Goal: Information Seeking & Learning: Learn about a topic

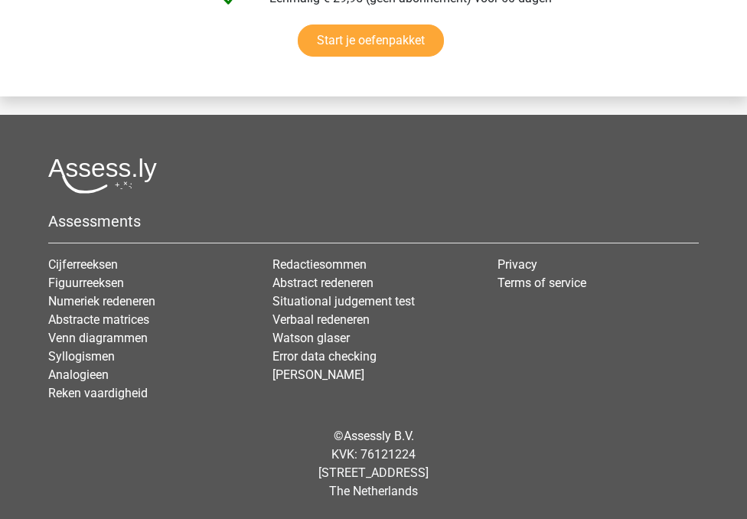
scroll to position [10054, 0]
click at [297, 318] on link "Verbaal redeneren" at bounding box center [321, 319] width 97 height 15
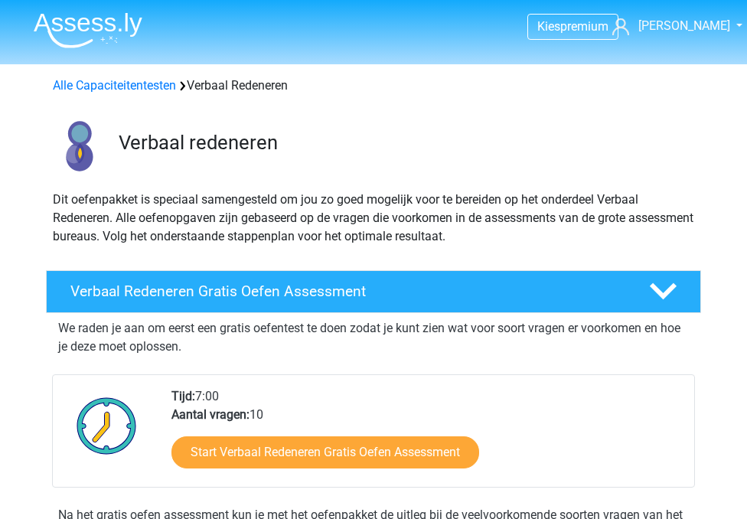
scroll to position [58, 0]
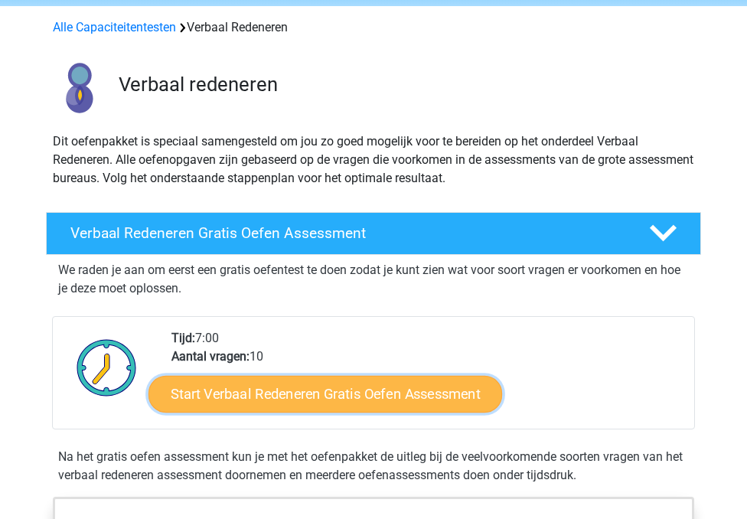
click at [322, 379] on link "Start Verbaal Redeneren Gratis Oefen Assessment" at bounding box center [326, 394] width 354 height 37
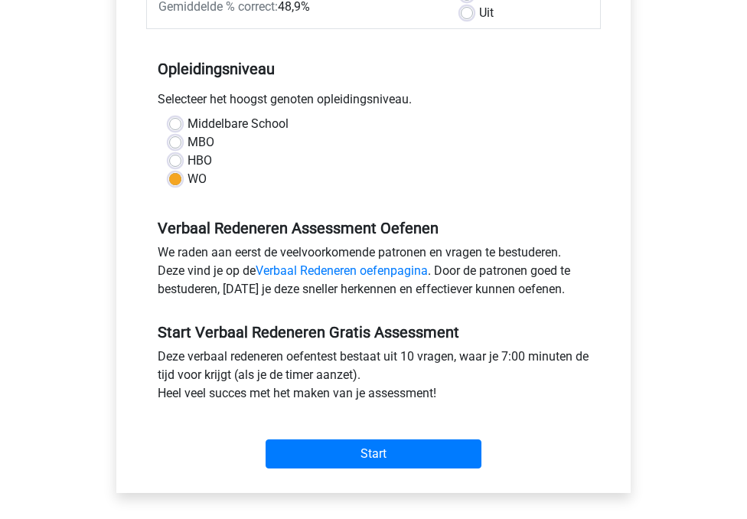
scroll to position [368, 0]
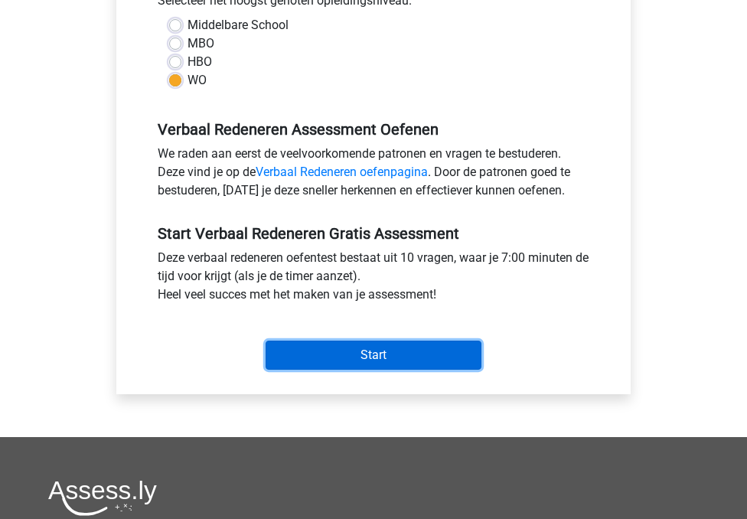
click at [312, 350] on input "Start" at bounding box center [374, 355] width 216 height 29
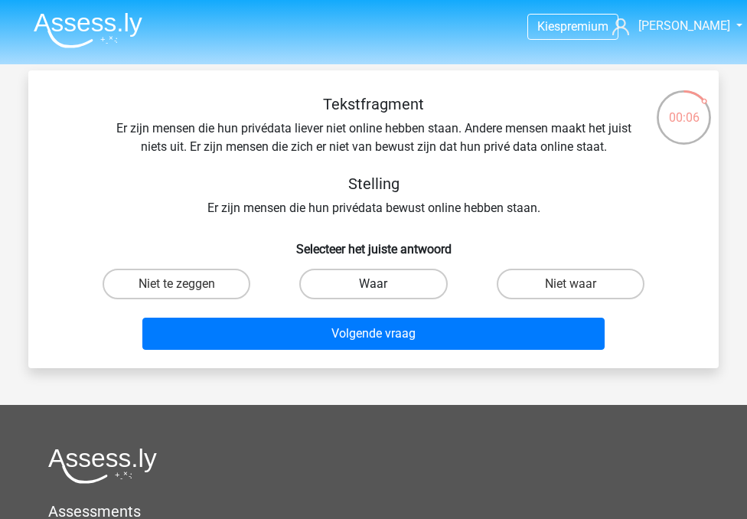
click at [414, 281] on label "Waar" at bounding box center [373, 284] width 148 height 31
click at [384, 284] on input "Waar" at bounding box center [379, 289] width 10 height 10
radio input "true"
click at [514, 281] on label "Niet waar" at bounding box center [571, 284] width 148 height 31
click at [570, 284] on input "Niet waar" at bounding box center [575, 289] width 10 height 10
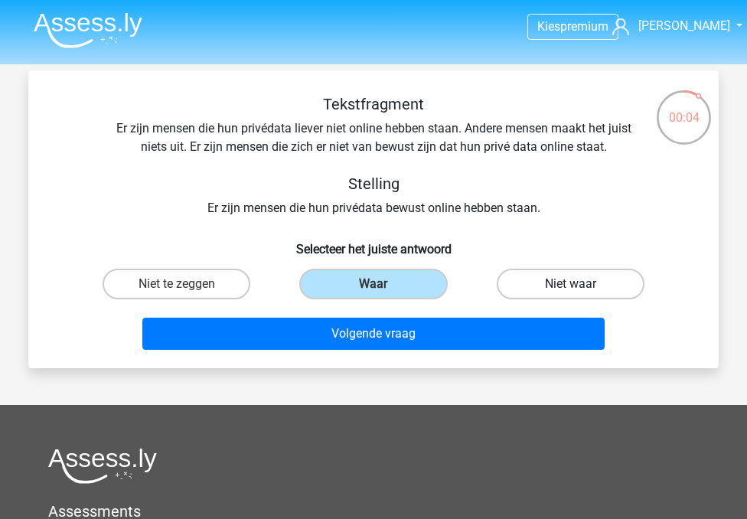
radio input "true"
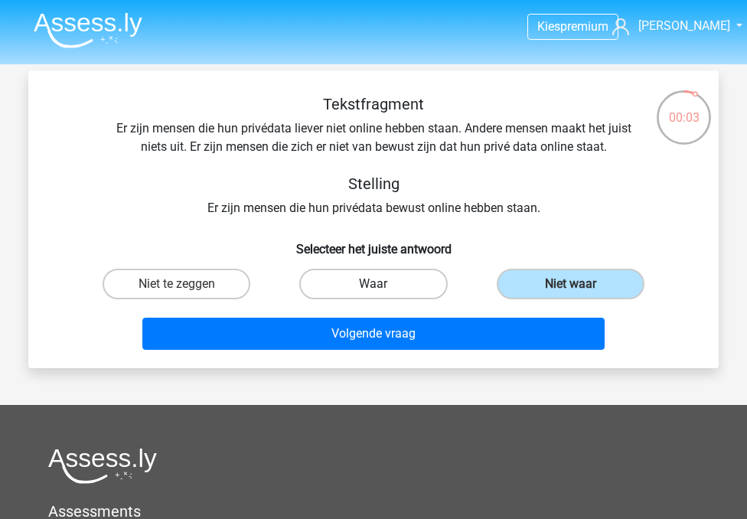
click at [405, 285] on label "Waar" at bounding box center [373, 284] width 148 height 31
click at [384, 285] on input "Waar" at bounding box center [379, 289] width 10 height 10
radio input "true"
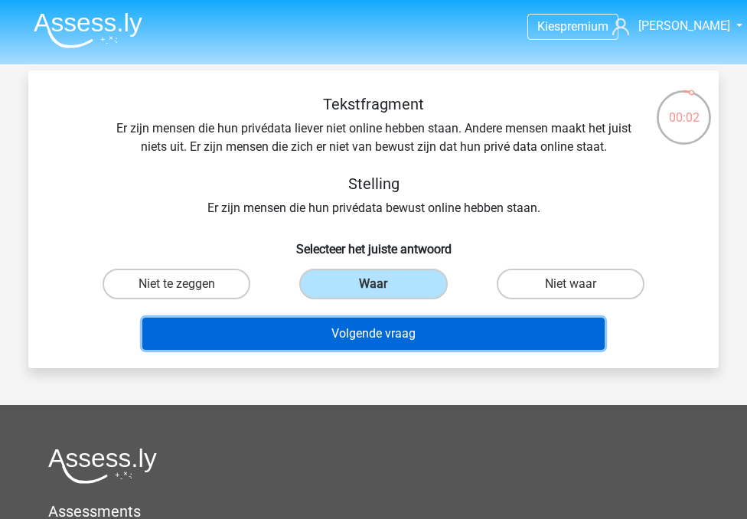
click at [378, 328] on button "Volgende vraag" at bounding box center [373, 334] width 463 height 32
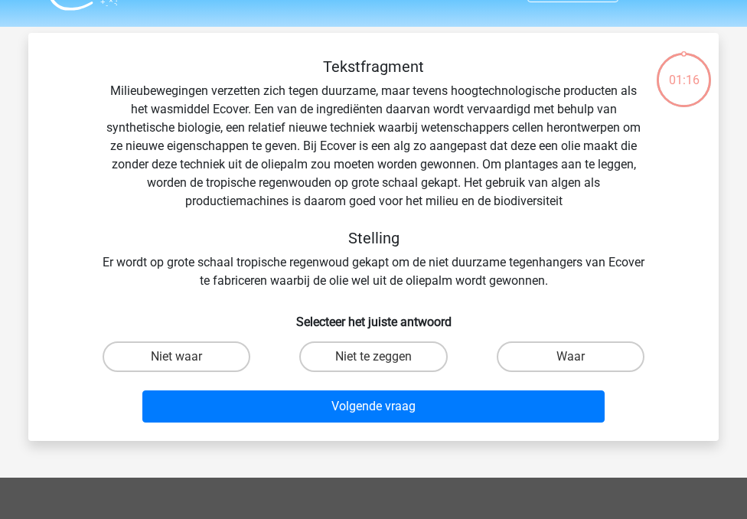
scroll to position [70, 0]
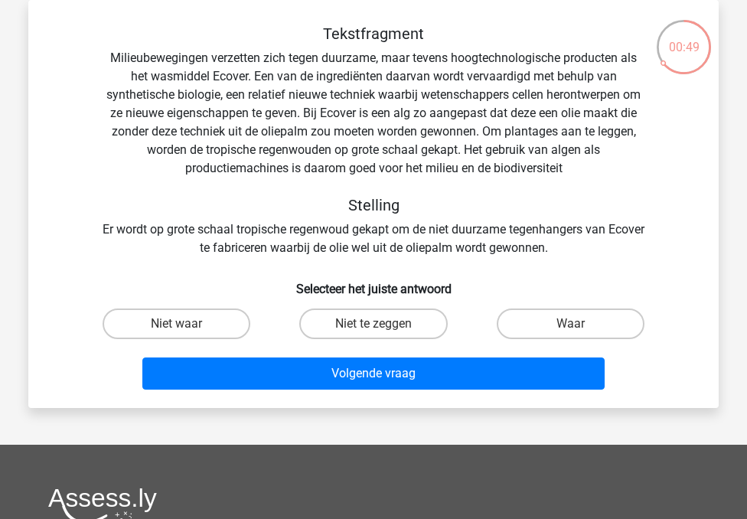
click at [569, 170] on div "Tekstfragment Milieubewegingen verzetten zich tegen duurzame, maar tevens hoogt…" at bounding box center [373, 140] width 641 height 233
click at [567, 170] on div "Tekstfragment Milieubewegingen verzetten zich tegen duurzame, maar tevens hoogt…" at bounding box center [373, 140] width 641 height 233
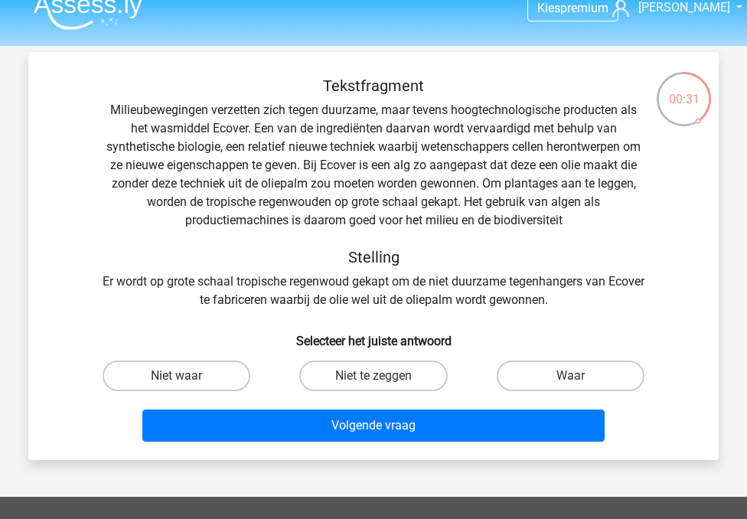
scroll to position [22, 0]
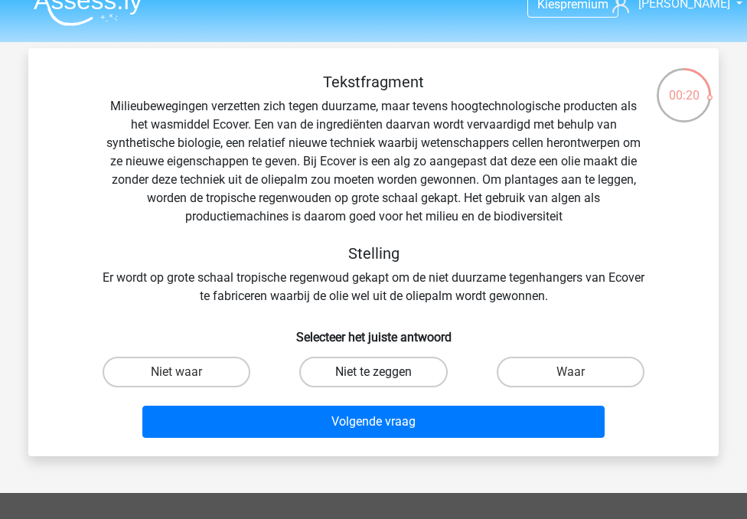
click at [351, 368] on label "Niet te zeggen" at bounding box center [373, 372] width 148 height 31
click at [374, 372] on input "Niet te zeggen" at bounding box center [379, 377] width 10 height 10
radio input "true"
click at [225, 371] on label "Niet waar" at bounding box center [177, 372] width 148 height 31
click at [187, 372] on input "Niet waar" at bounding box center [182, 377] width 10 height 10
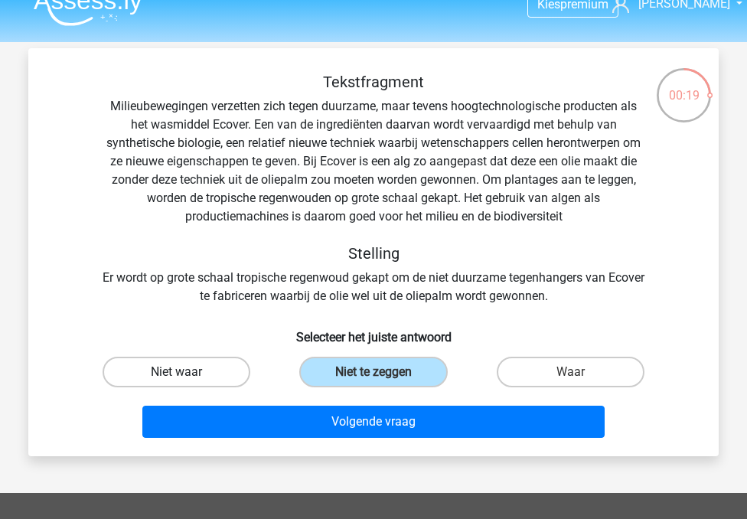
radio input "true"
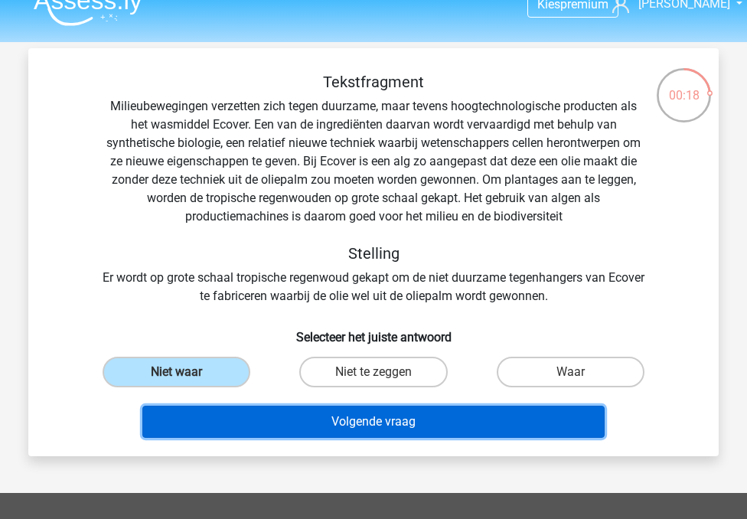
click at [308, 430] on button "Volgende vraag" at bounding box center [373, 422] width 463 height 32
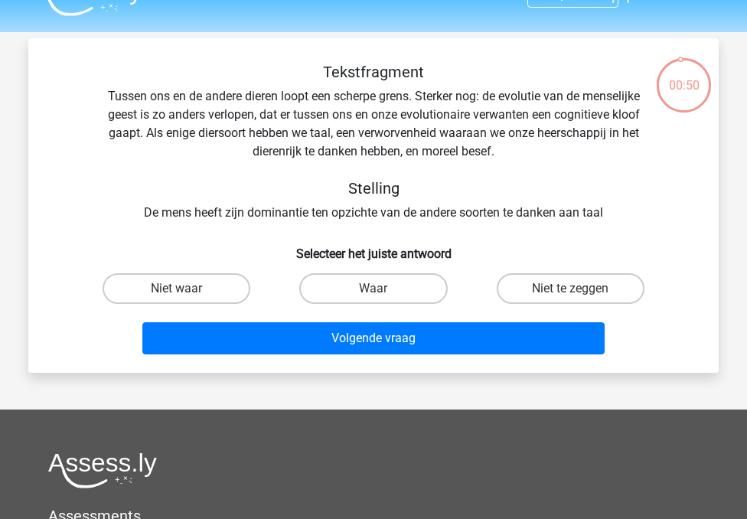
scroll to position [30, 0]
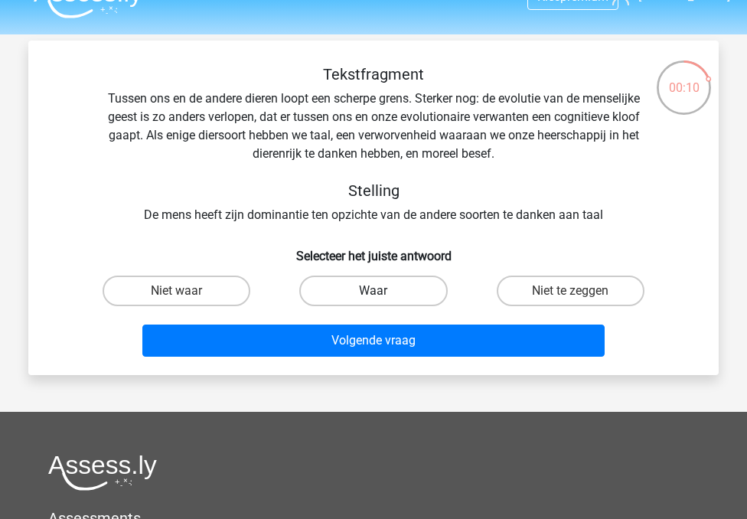
click at [407, 288] on label "Waar" at bounding box center [373, 291] width 148 height 31
click at [384, 291] on input "Waar" at bounding box center [379, 296] width 10 height 10
radio input "true"
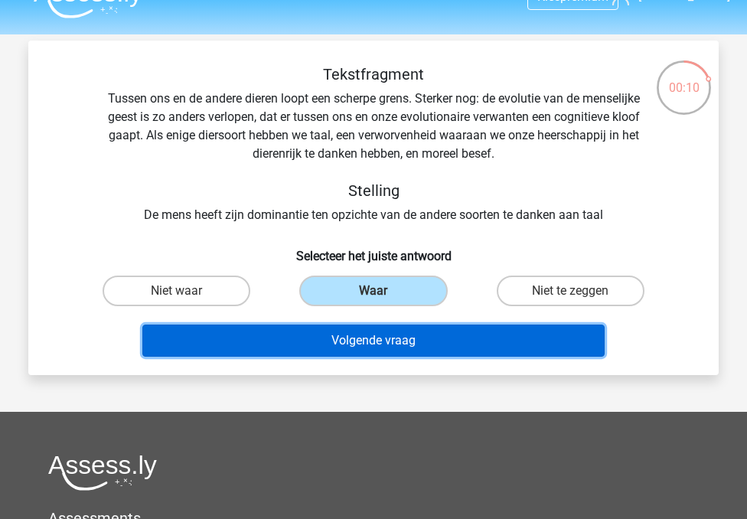
click at [385, 327] on button "Volgende vraag" at bounding box center [373, 341] width 463 height 32
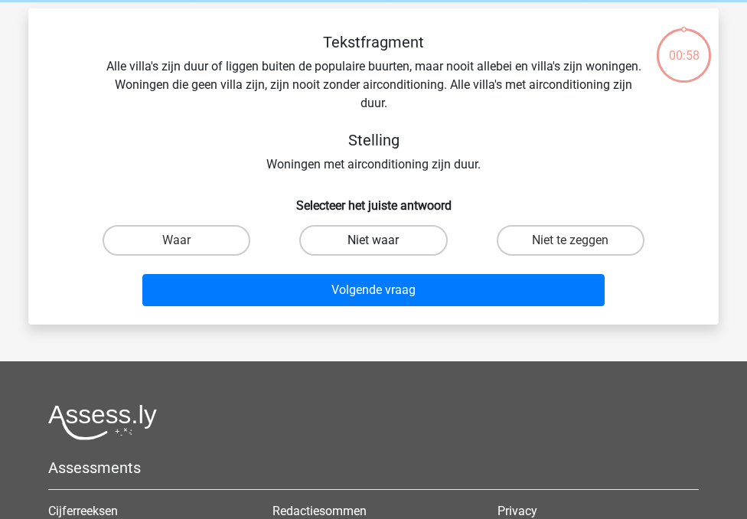
scroll to position [70, 0]
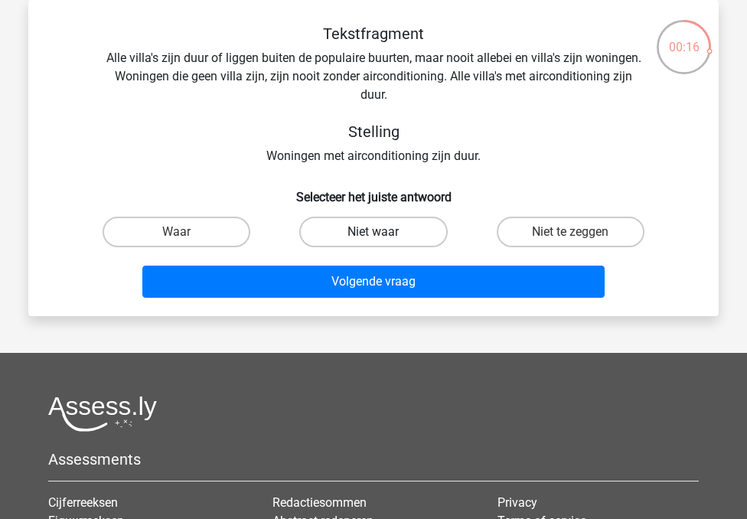
click at [421, 226] on label "Niet waar" at bounding box center [373, 232] width 148 height 31
click at [384, 232] on input "Niet waar" at bounding box center [379, 237] width 10 height 10
radio input "true"
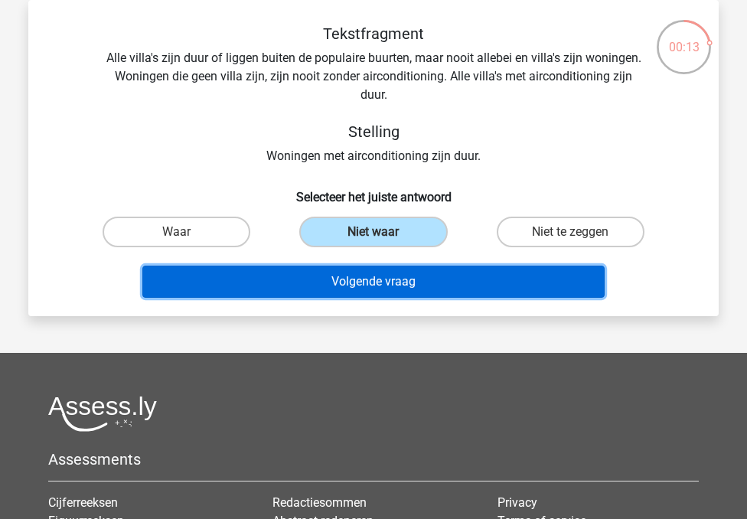
click at [423, 281] on button "Volgende vraag" at bounding box center [373, 282] width 463 height 32
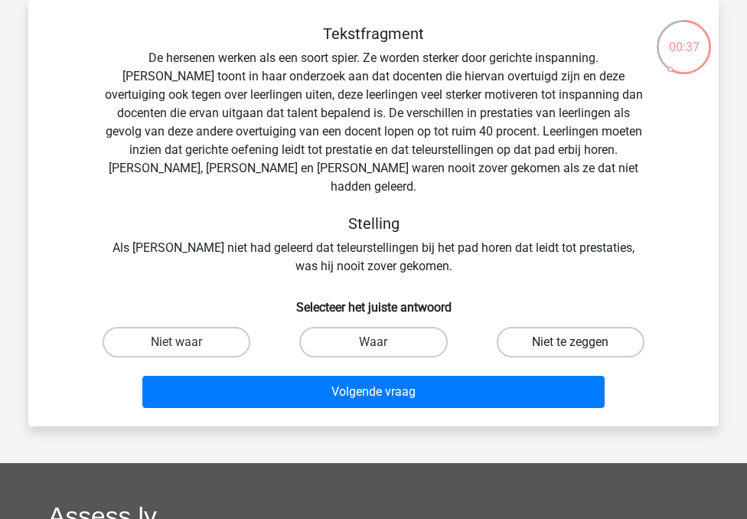
click at [534, 327] on label "Niet te zeggen" at bounding box center [571, 342] width 148 height 31
click at [570, 342] on input "Niet te zeggen" at bounding box center [575, 347] width 10 height 10
radio input "true"
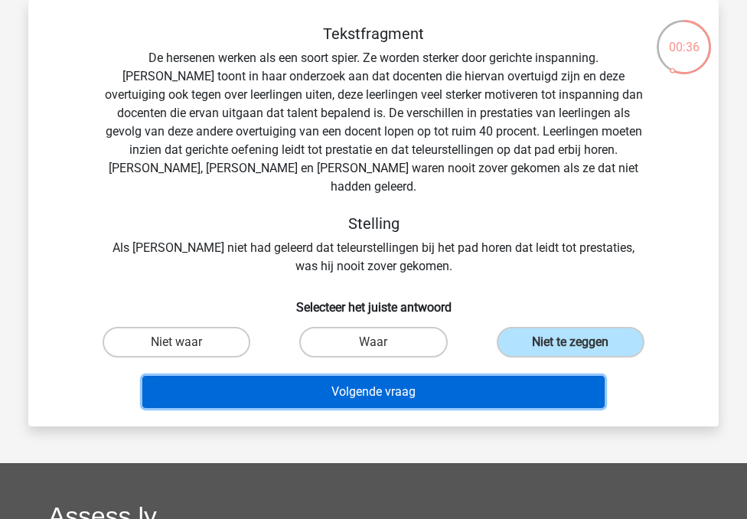
click at [478, 376] on button "Volgende vraag" at bounding box center [373, 392] width 463 height 32
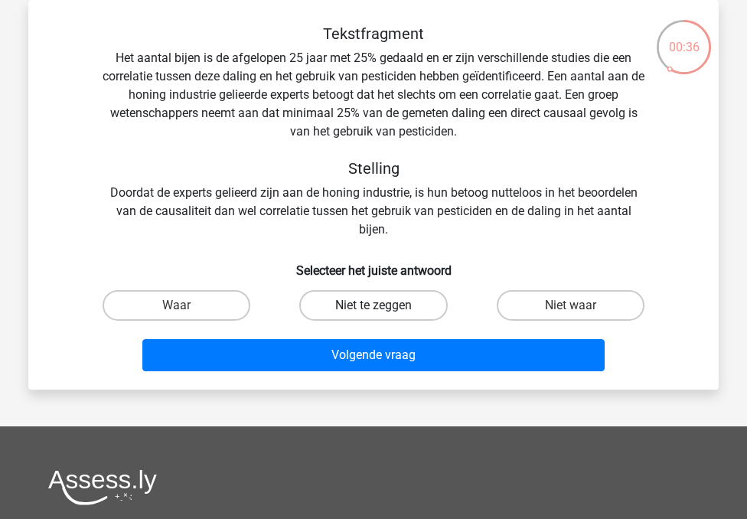
click at [368, 301] on label "Niet te zeggen" at bounding box center [373, 305] width 148 height 31
click at [374, 305] on input "Niet te zeggen" at bounding box center [379, 310] width 10 height 10
radio input "true"
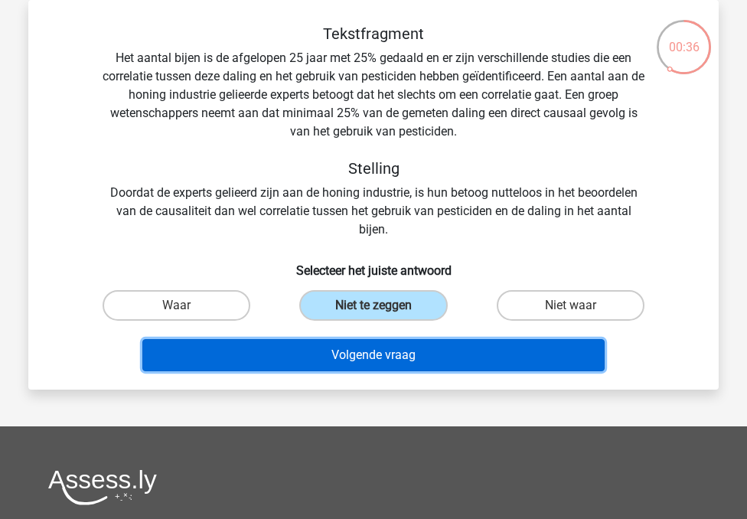
click at [368, 356] on button "Volgende vraag" at bounding box center [373, 355] width 463 height 32
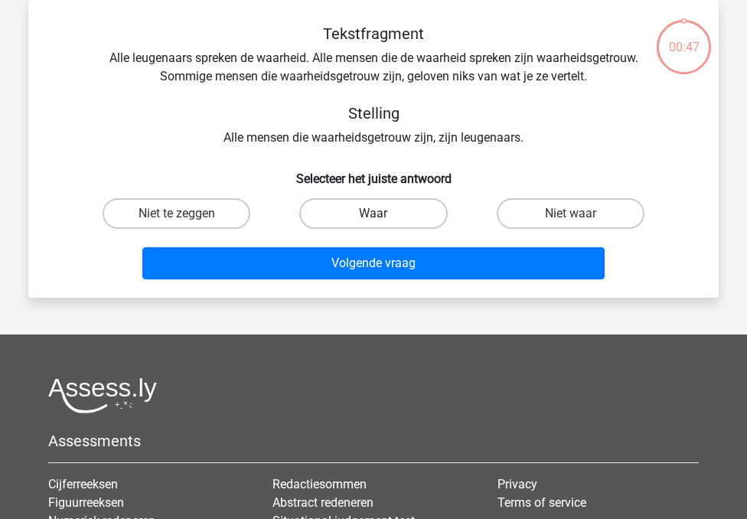
click at [397, 215] on label "Waar" at bounding box center [373, 213] width 148 height 31
click at [384, 215] on input "Waar" at bounding box center [379, 219] width 10 height 10
radio input "true"
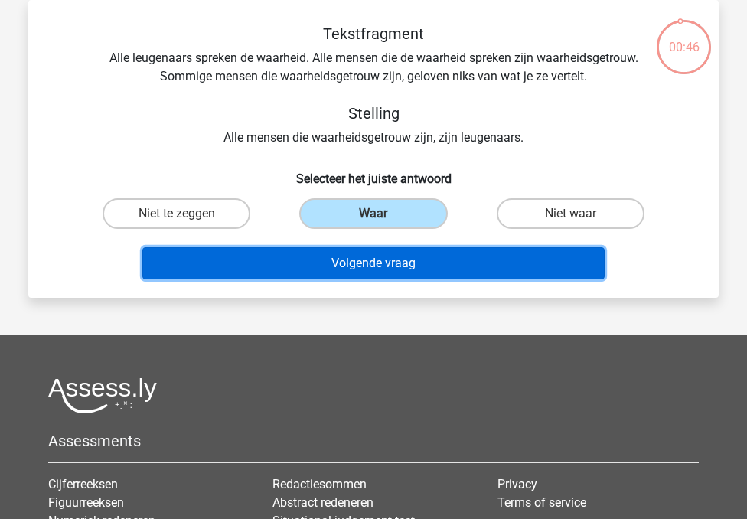
drag, startPoint x: 412, startPoint y: 265, endPoint x: 482, endPoint y: 158, distance: 127.6
click at [478, 164] on div "Tekstfragment Alle leugenaars spreken de waarheid. Alle mensen die de waarheid …" at bounding box center [373, 154] width 678 height 261
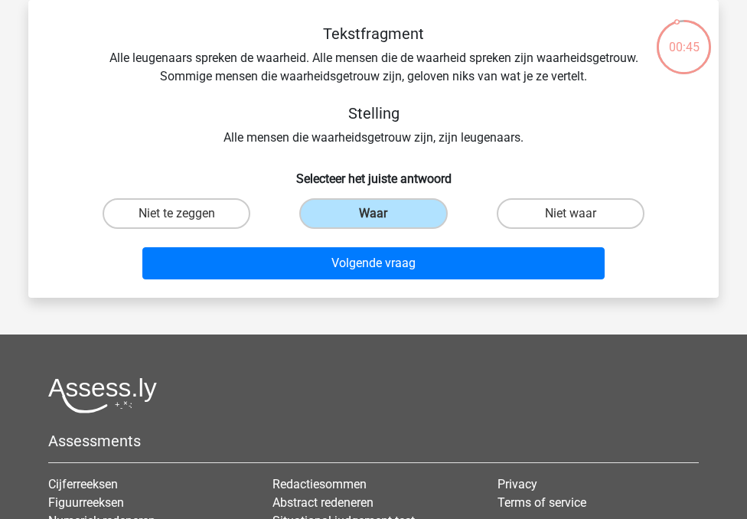
click at [240, 59] on div "Tekstfragment Alle leugenaars spreken de waarheid. Alle mensen die de waarheid …" at bounding box center [373, 85] width 641 height 122
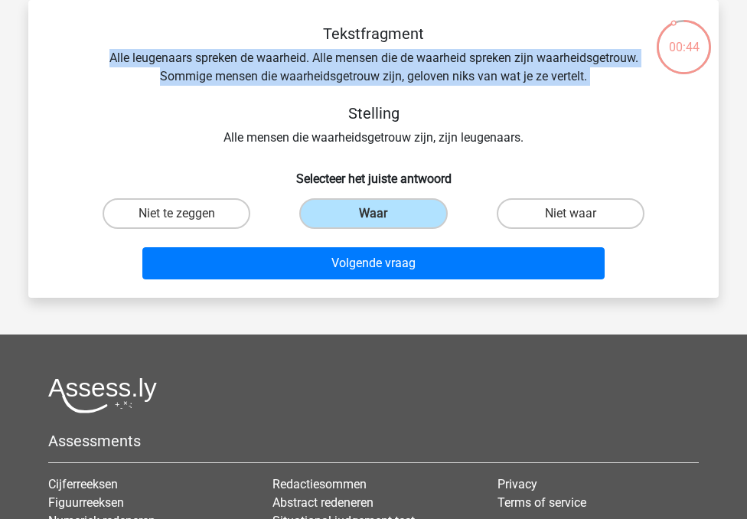
click at [240, 59] on div "Tekstfragment Alle leugenaars spreken de waarheid. Alle mensen die de waarheid …" at bounding box center [373, 85] width 641 height 122
click at [393, 143] on div "Tekstfragment Alle leugenaars spreken de waarheid. Alle mensen die de waarheid …" at bounding box center [373, 85] width 641 height 122
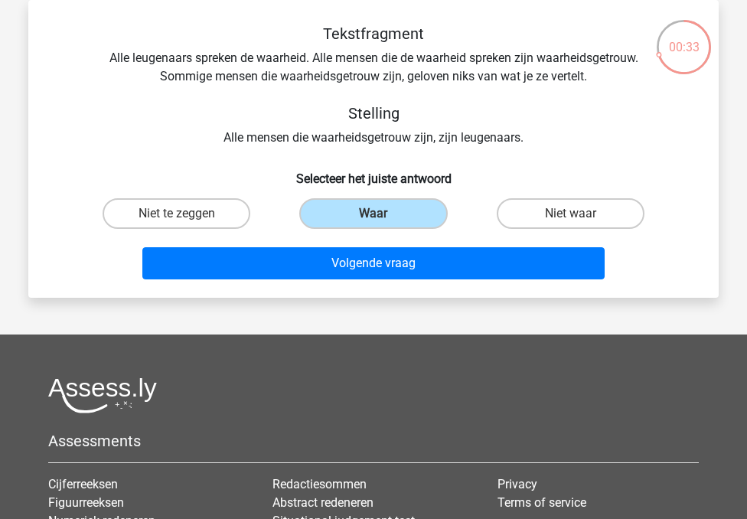
click at [393, 143] on div "Tekstfragment Alle leugenaars spreken de waarheid. Alle mensen die de waarheid …" at bounding box center [373, 85] width 641 height 122
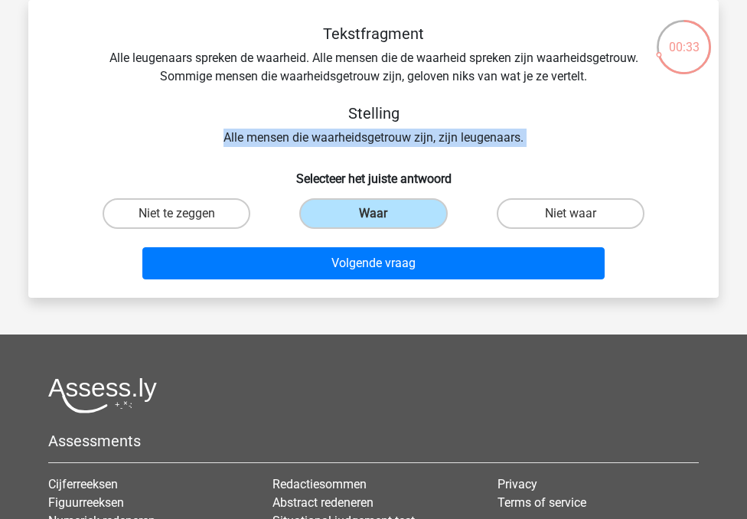
click at [393, 143] on div "Tekstfragment Alle leugenaars spreken de waarheid. Alle mensen die de waarheid …" at bounding box center [373, 85] width 641 height 122
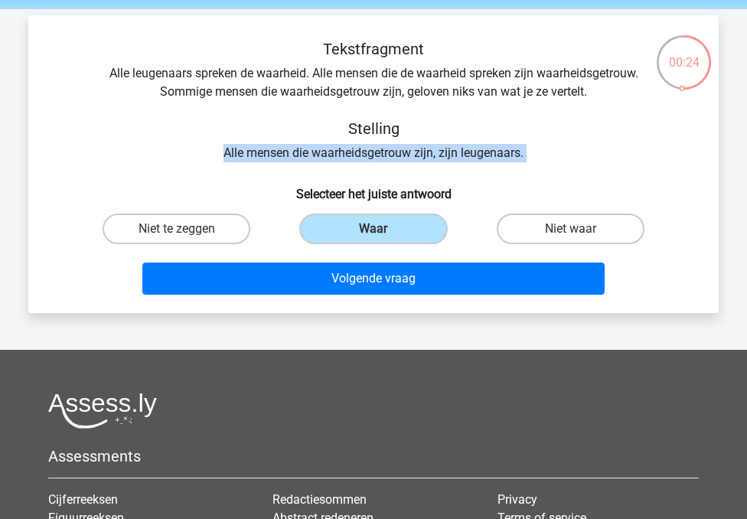
scroll to position [51, 0]
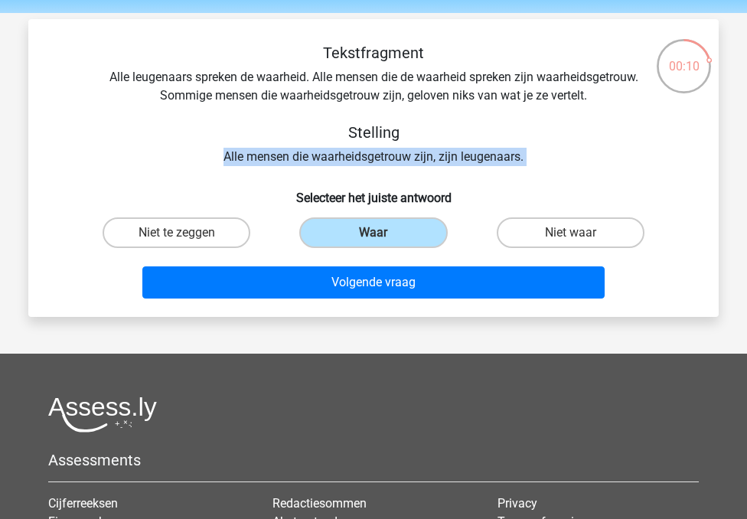
click at [175, 80] on div "Tekstfragment Alle leugenaars spreken de waarheid. Alle mensen die de waarheid …" at bounding box center [373, 105] width 641 height 122
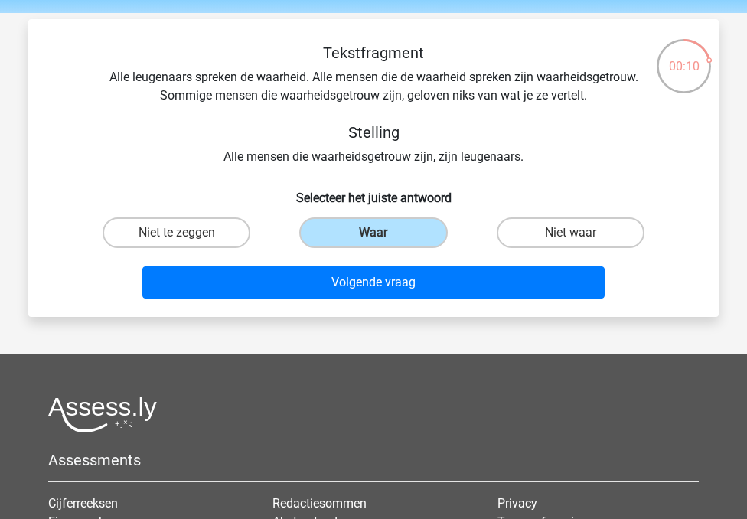
click at [175, 80] on div "Tekstfragment Alle leugenaars spreken de waarheid. Alle mensen die de waarheid …" at bounding box center [373, 105] width 641 height 122
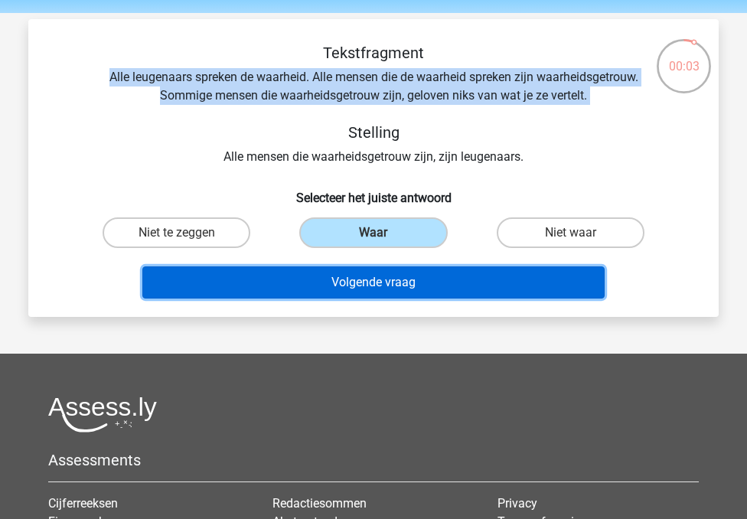
click at [462, 278] on button "Volgende vraag" at bounding box center [373, 282] width 463 height 32
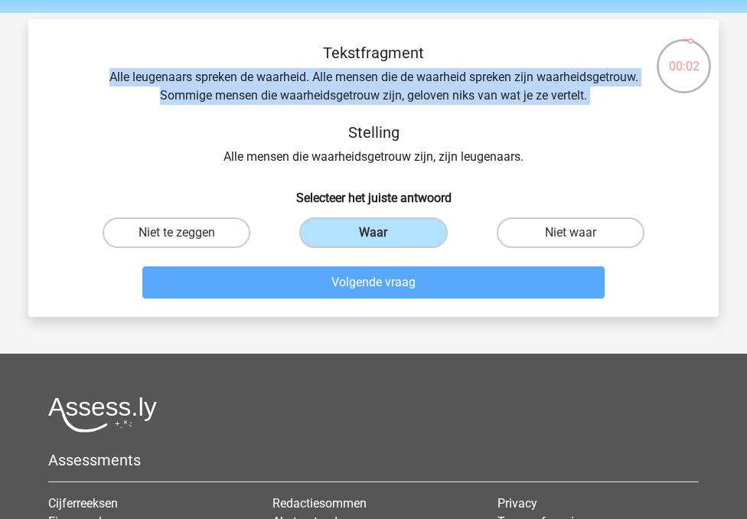
scroll to position [70, 0]
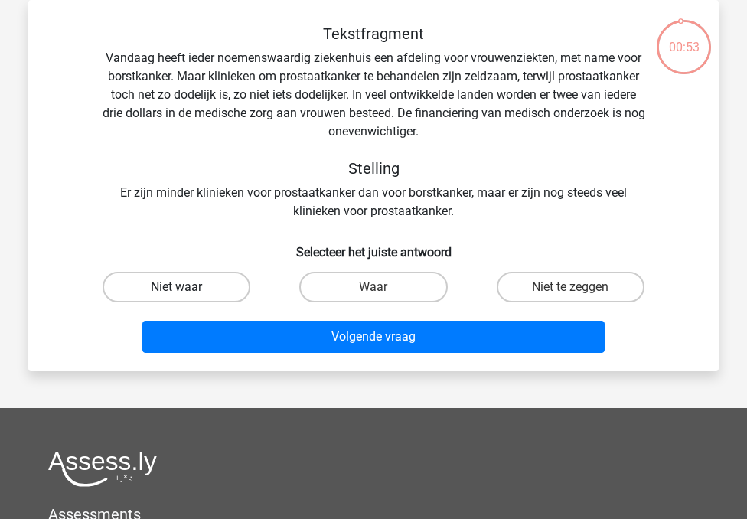
click at [224, 277] on label "Niet waar" at bounding box center [177, 287] width 148 height 31
click at [187, 287] on input "Niet waar" at bounding box center [182, 292] width 10 height 10
radio input "true"
click at [253, 362] on div "Tekstfragment Vandaag heeft ieder noemenswaardig ziekenhuis een afdeling voor v…" at bounding box center [373, 185] width 690 height 371
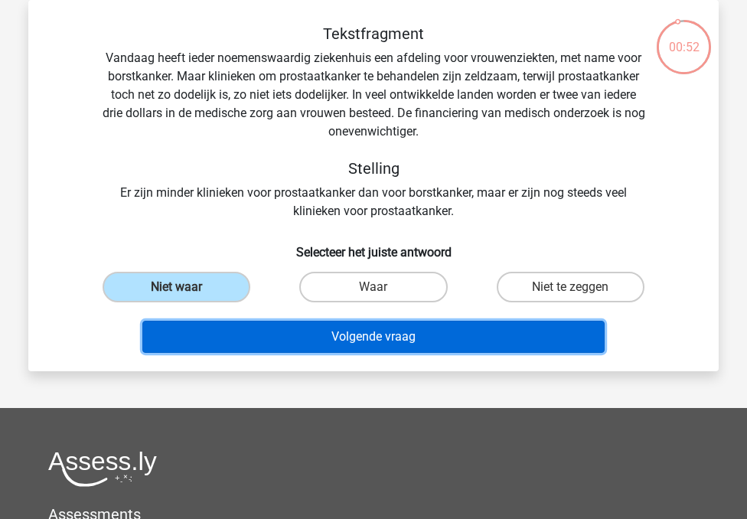
click at [236, 344] on button "Volgende vraag" at bounding box center [373, 337] width 463 height 32
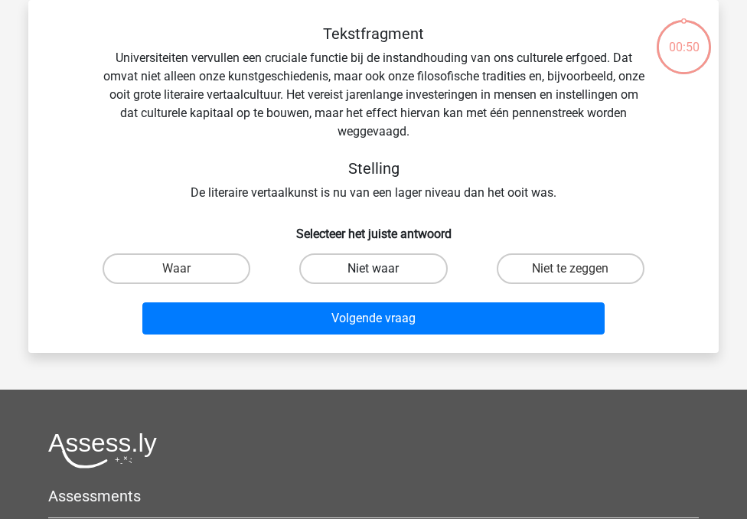
click at [365, 280] on label "Niet waar" at bounding box center [373, 268] width 148 height 31
click at [374, 279] on input "Niet waar" at bounding box center [379, 274] width 10 height 10
radio input "true"
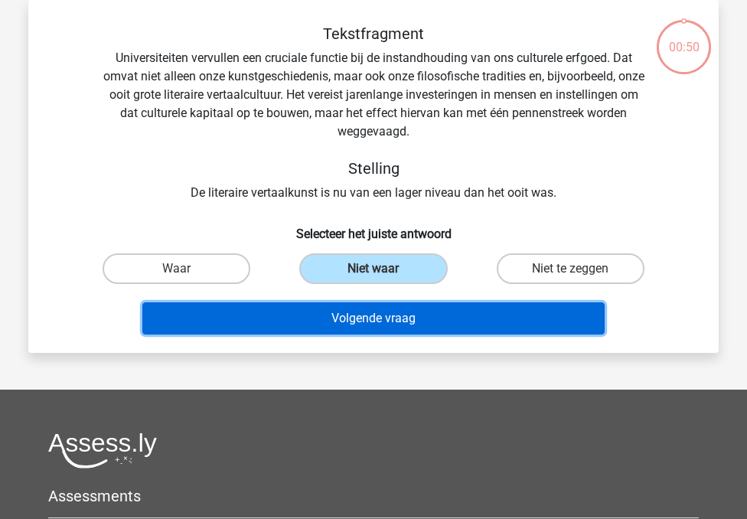
click at [366, 328] on button "Volgende vraag" at bounding box center [373, 318] width 463 height 32
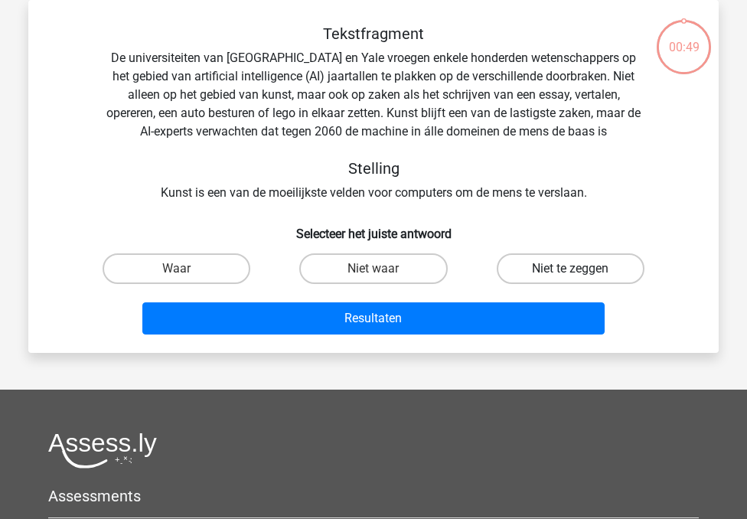
click at [522, 283] on label "Niet te zeggen" at bounding box center [571, 268] width 148 height 31
click at [570, 279] on input "Niet te zeggen" at bounding box center [575, 274] width 10 height 10
radio input "true"
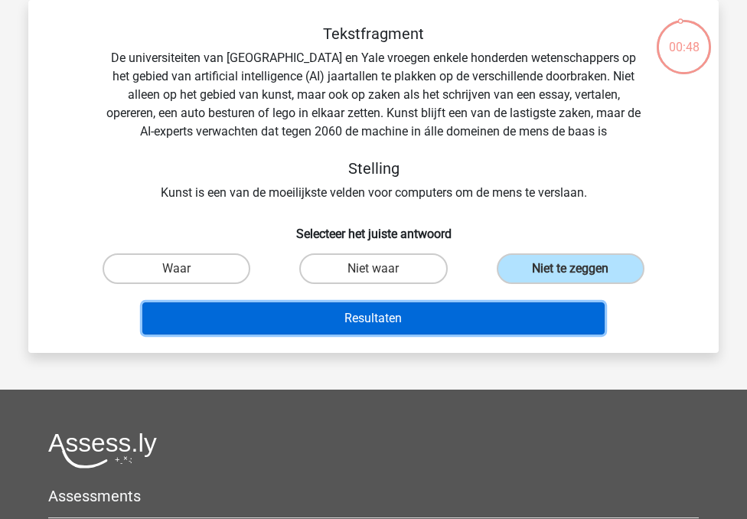
click at [482, 314] on button "Resultaten" at bounding box center [373, 318] width 463 height 32
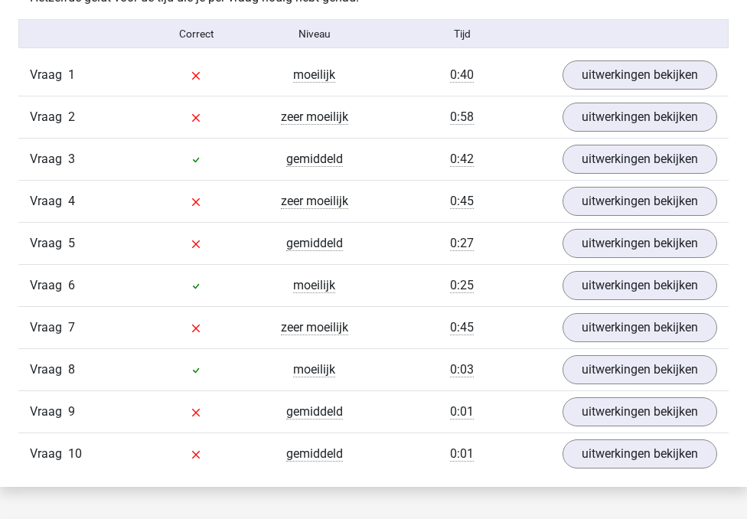
scroll to position [1222, 0]
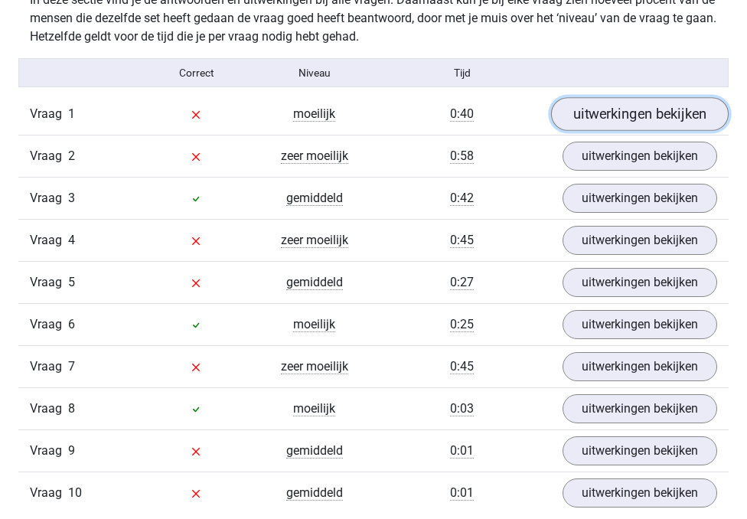
click at [641, 119] on link "uitwerkingen bekijken" at bounding box center [640, 114] width 178 height 34
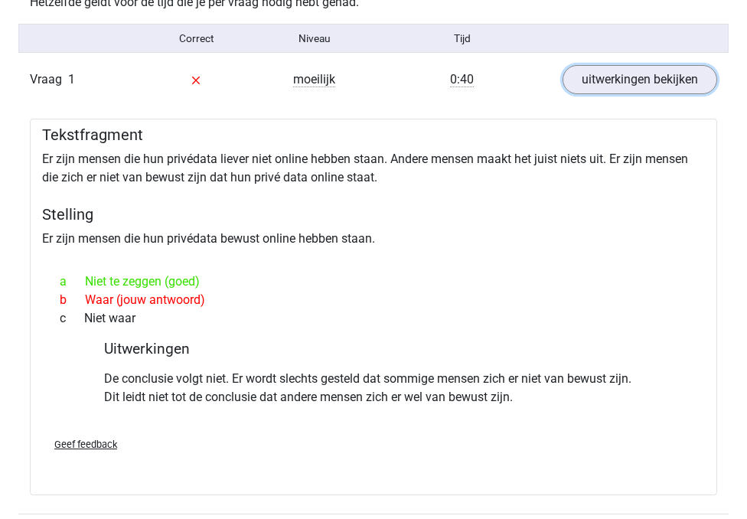
scroll to position [1259, 0]
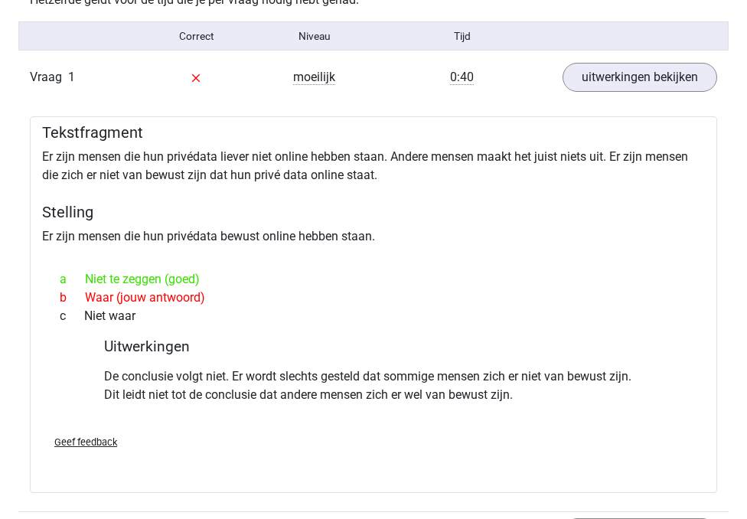
click at [151, 289] on div "a Niet te zeggen (goed)" at bounding box center [373, 279] width 651 height 18
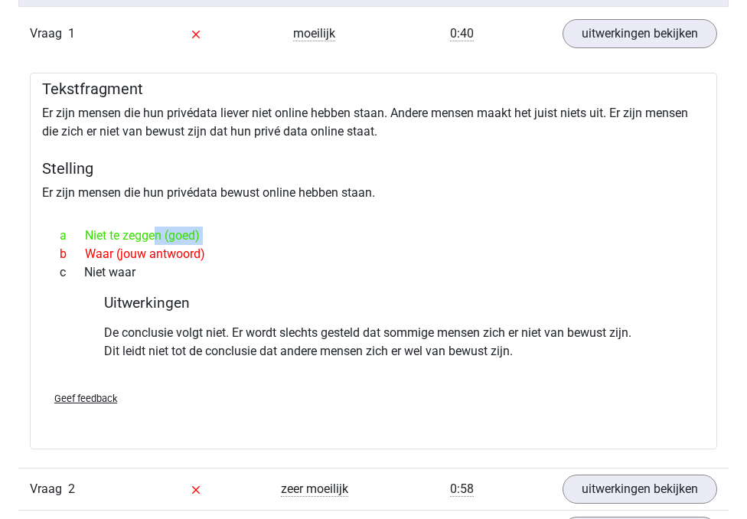
scroll to position [1308, 0]
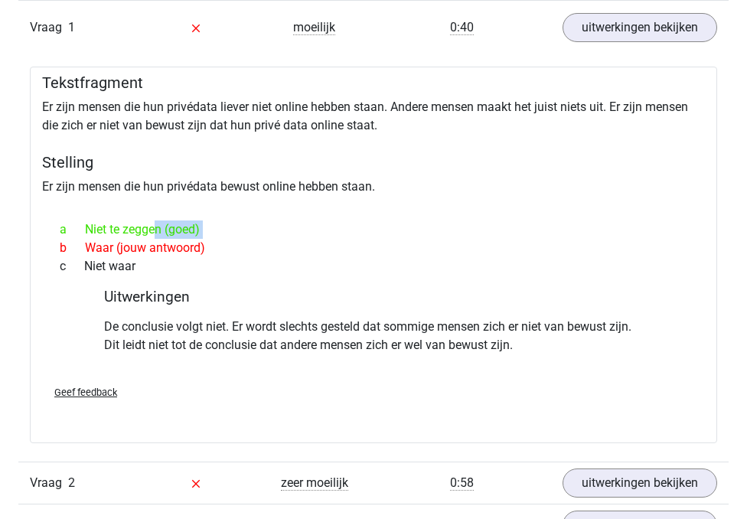
click at [206, 354] on p "De conclusie volgt niet. Er wordt slechts gesteld dat sommige mensen zich er ni…" at bounding box center [373, 336] width 539 height 37
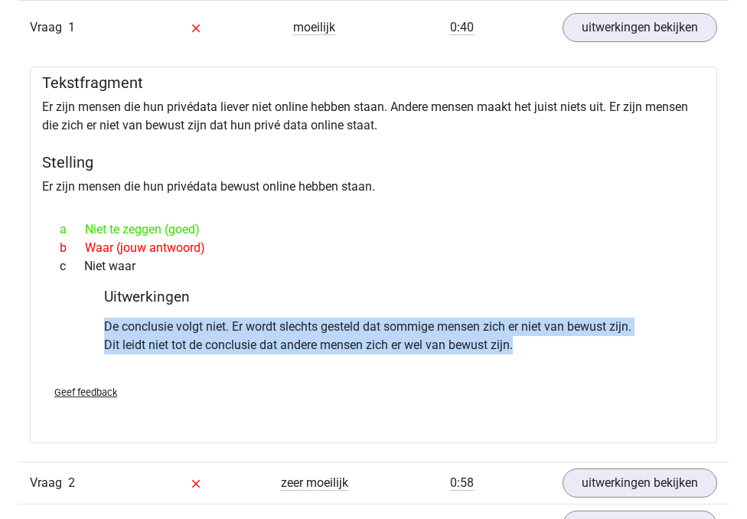
click at [286, 352] on p "De conclusie volgt niet. Er wordt slechts gesteld dat sommige mensen zich er ni…" at bounding box center [373, 336] width 539 height 37
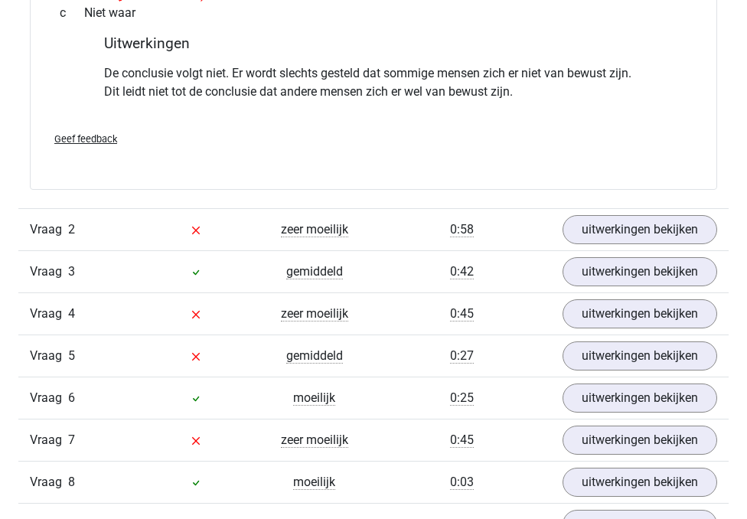
scroll to position [1579, 0]
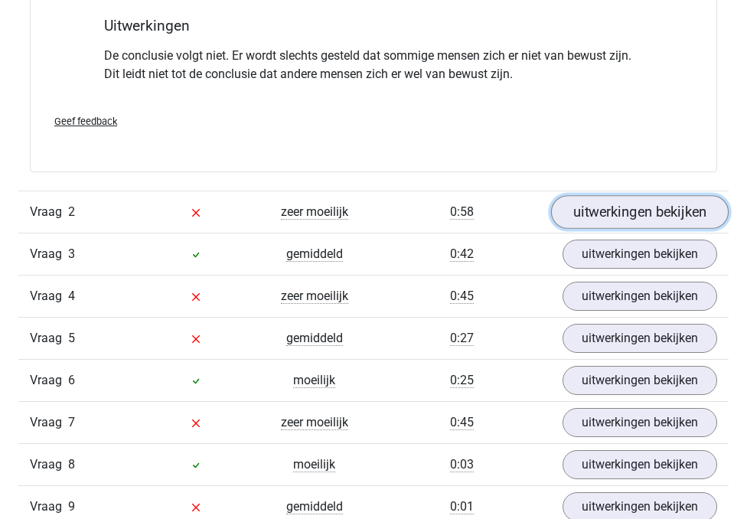
click at [604, 224] on link "uitwerkingen bekijken" at bounding box center [640, 212] width 178 height 34
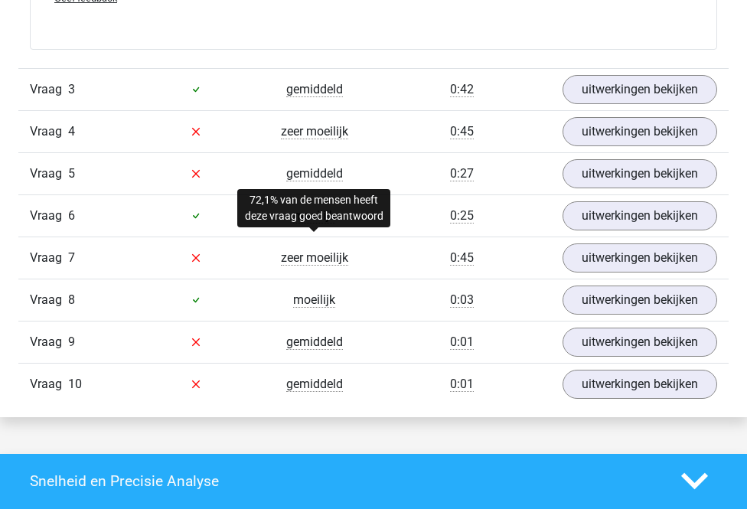
scroll to position [2297, 0]
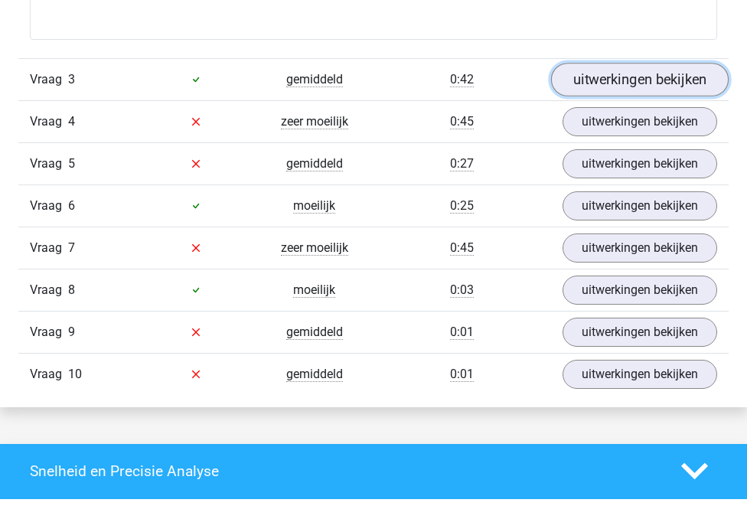
click at [626, 96] on link "uitwerkingen bekijken" at bounding box center [640, 80] width 178 height 34
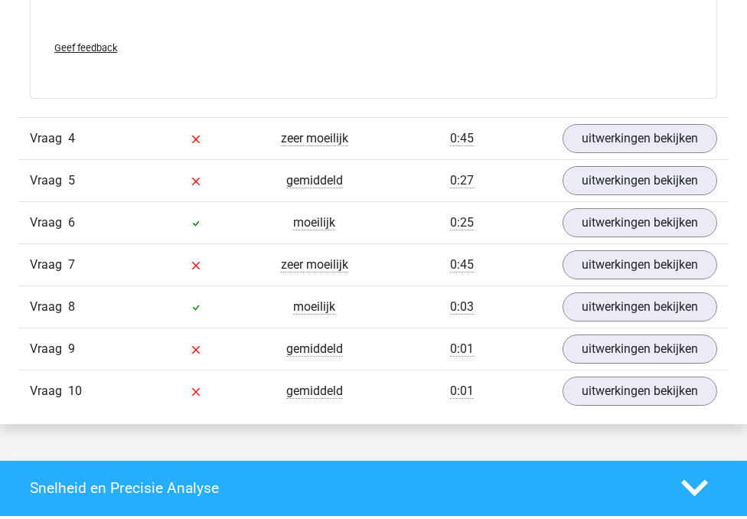
scroll to position [3123, 0]
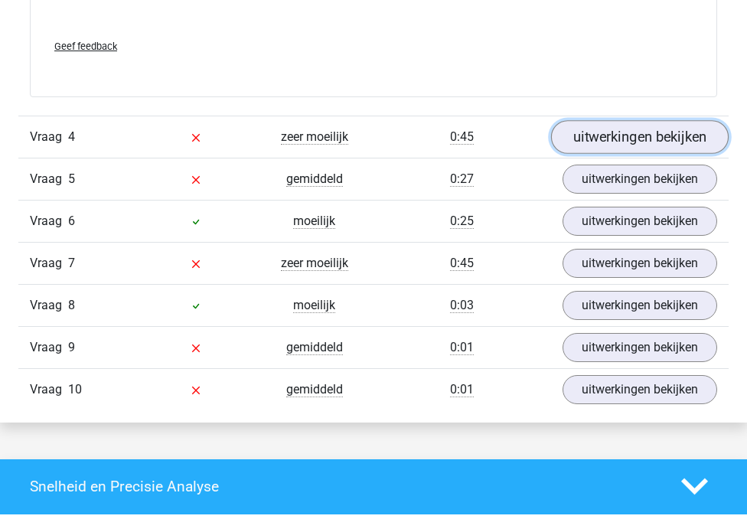
click at [606, 154] on link "uitwerkingen bekijken" at bounding box center [640, 137] width 178 height 34
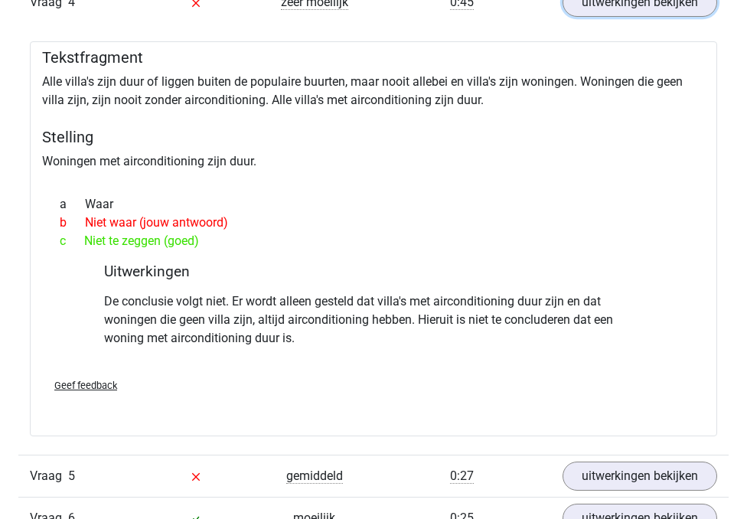
scroll to position [3263, 0]
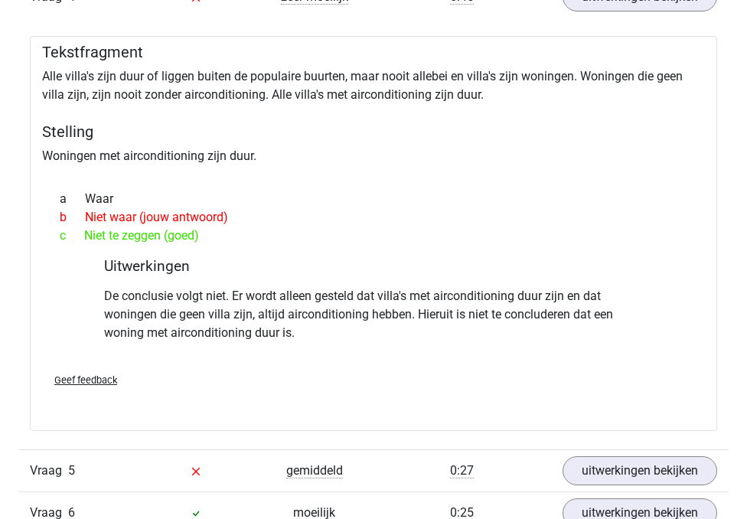
click at [269, 342] on p "De conclusie volgt niet. Er wordt alleen gesteld dat villa's met airconditionin…" at bounding box center [373, 314] width 539 height 55
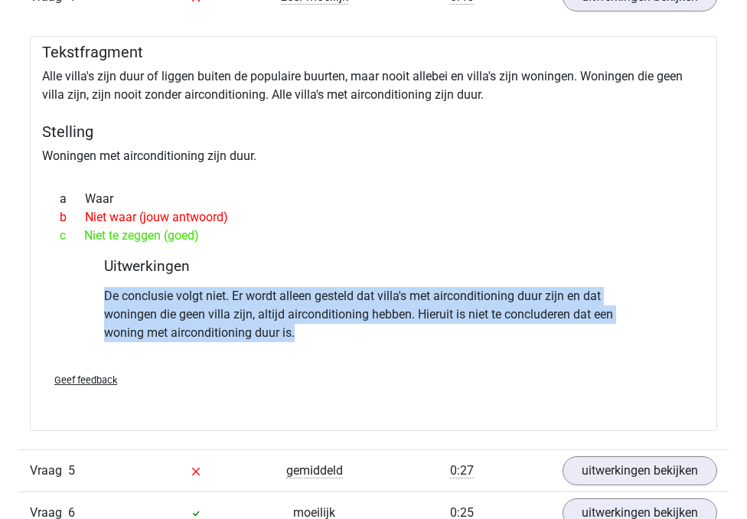
click at [269, 342] on p "De conclusie volgt niet. Er wordt alleen gesteld dat villa's met airconditionin…" at bounding box center [373, 314] width 539 height 55
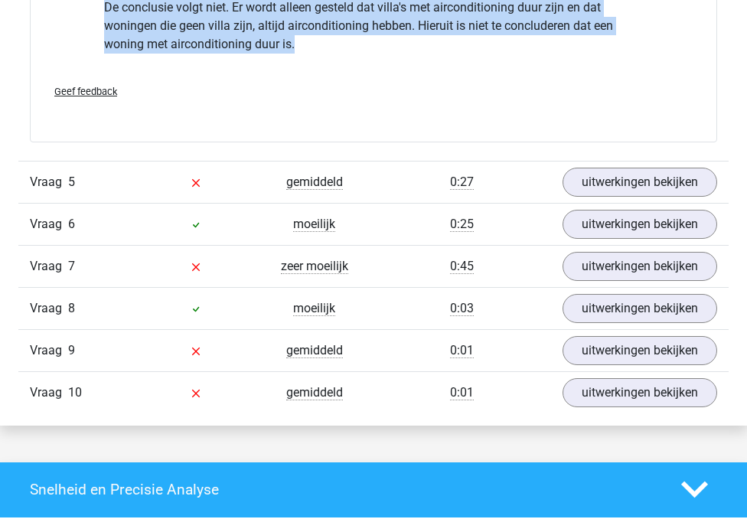
scroll to position [3561, 0]
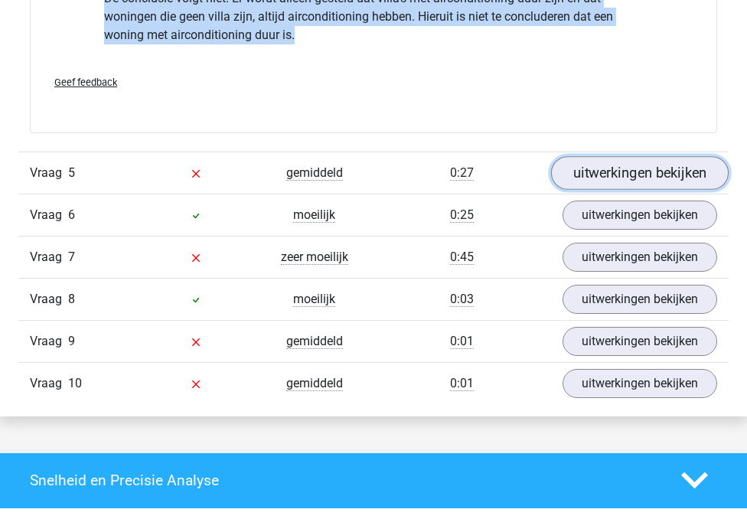
click at [600, 190] on link "uitwerkingen bekijken" at bounding box center [640, 173] width 178 height 34
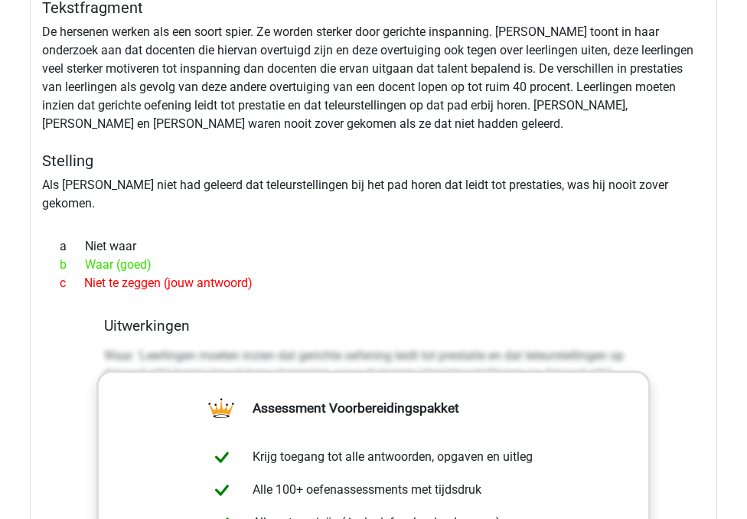
scroll to position [3795, 0]
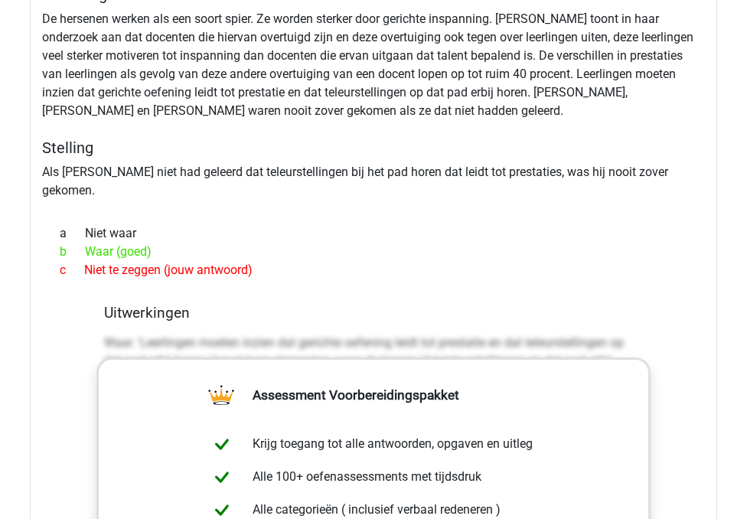
drag, startPoint x: 97, startPoint y: 325, endPoint x: 155, endPoint y: 325, distance: 57.4
click at [155, 261] on div "b Waar (goed)" at bounding box center [373, 252] width 651 height 18
click at [212, 243] on div "a Niet waar" at bounding box center [373, 233] width 651 height 18
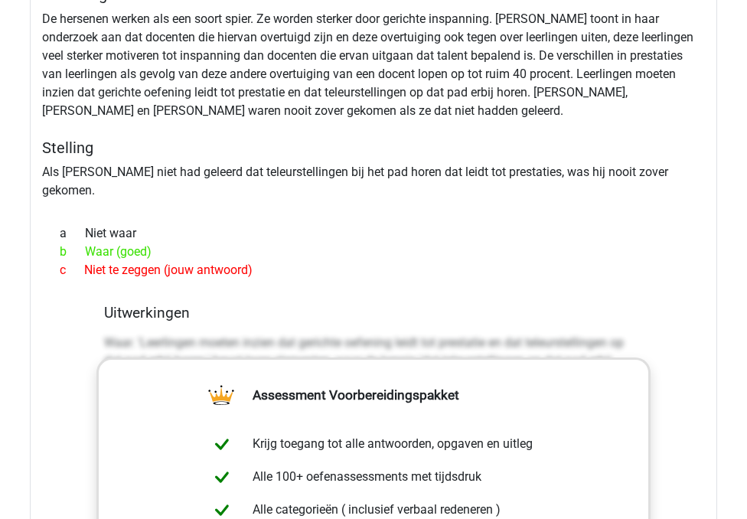
click at [212, 243] on div "a Niet waar" at bounding box center [373, 233] width 651 height 18
click at [223, 212] on div at bounding box center [373, 206] width 663 height 12
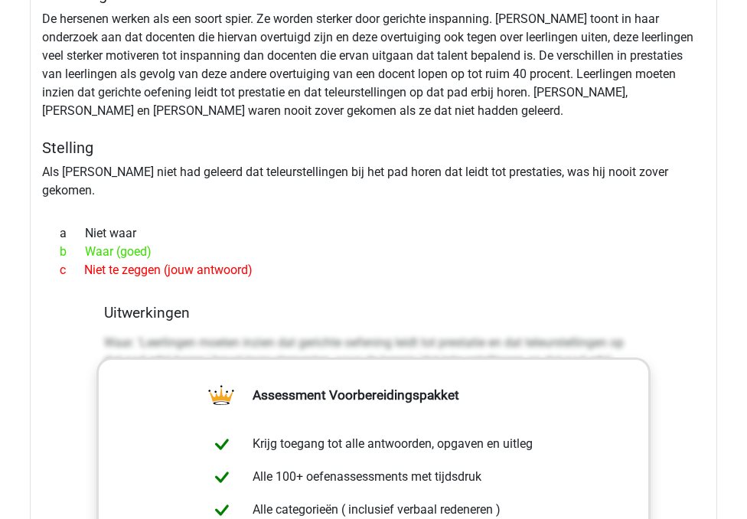
click at [230, 260] on div "Tekstfragment De hersenen werken als een soort spier. Ze worden sterker door ge…" at bounding box center [373, 418] width 687 height 879
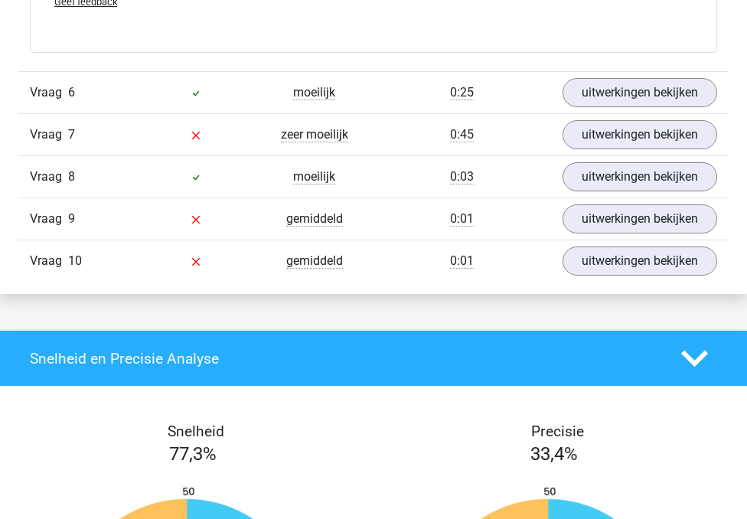
scroll to position [4604, 0]
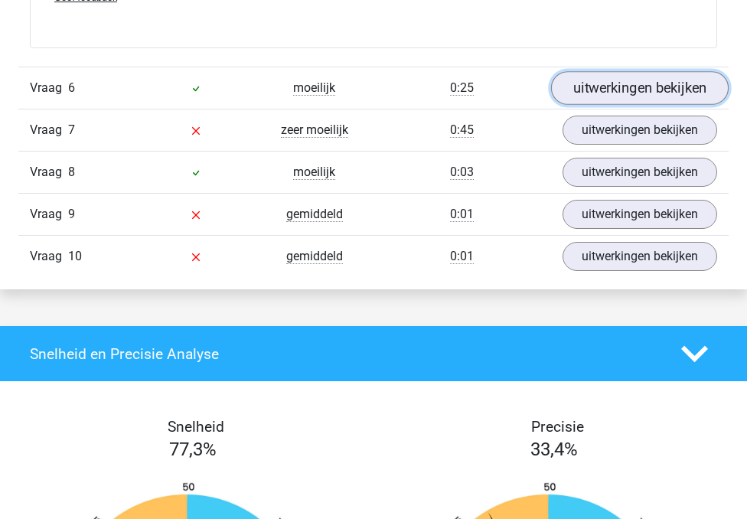
click at [594, 105] on link "uitwerkingen bekijken" at bounding box center [640, 88] width 178 height 34
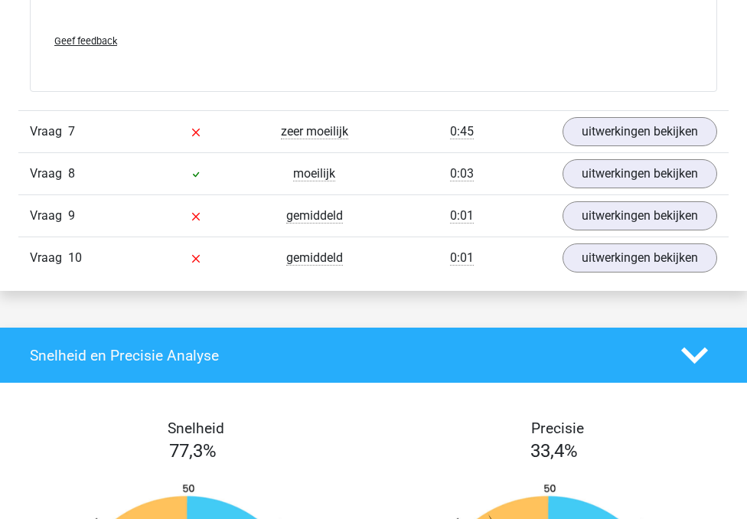
scroll to position [5073, 0]
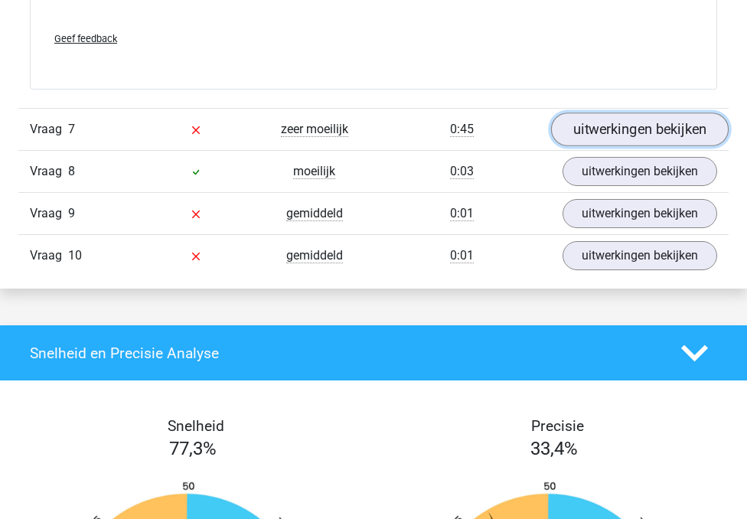
click at [592, 147] on link "uitwerkingen bekijken" at bounding box center [640, 130] width 178 height 34
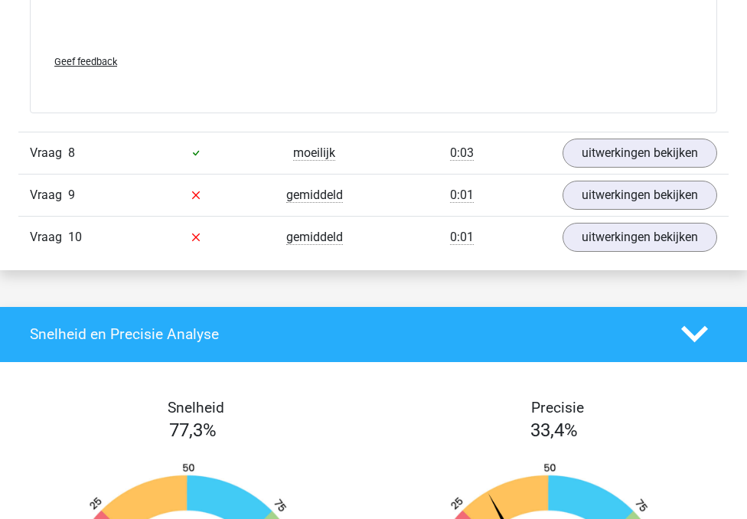
scroll to position [5917, 0]
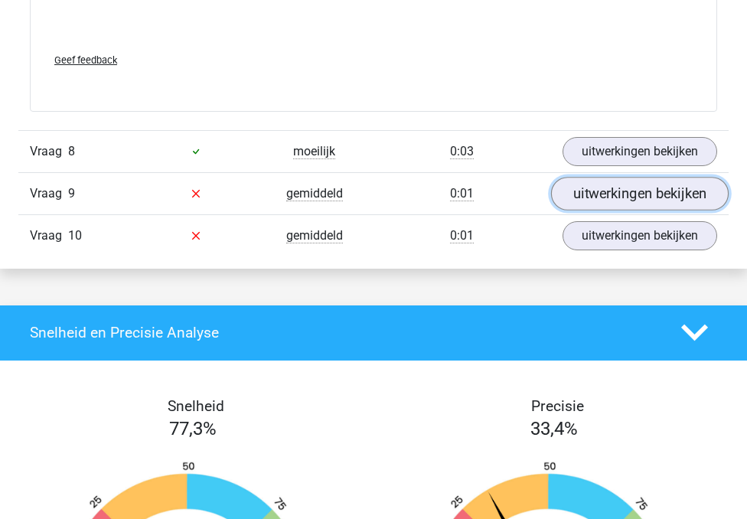
click at [579, 211] on link "uitwerkingen bekijken" at bounding box center [640, 194] width 178 height 34
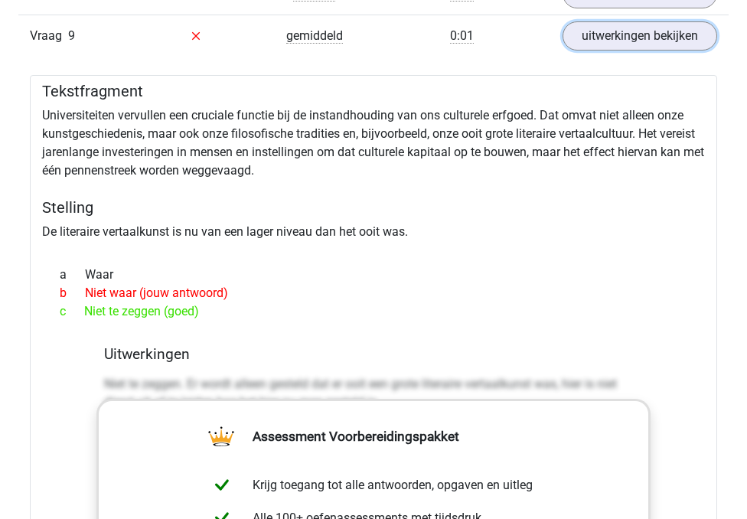
scroll to position [6080, 0]
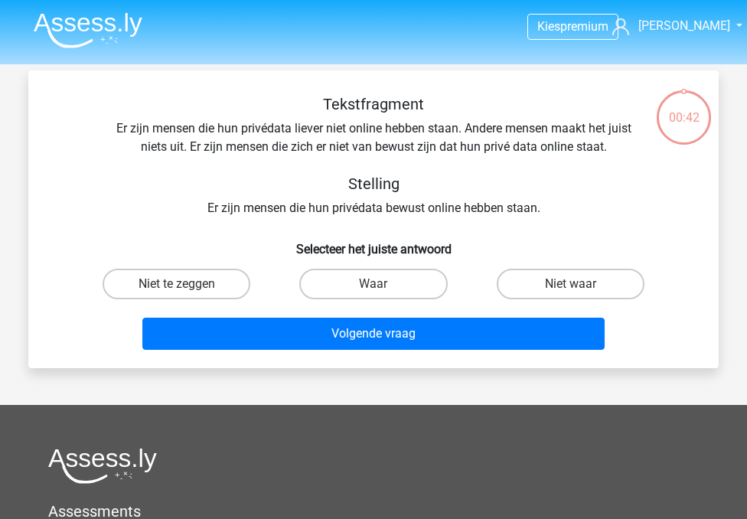
scroll to position [70, 0]
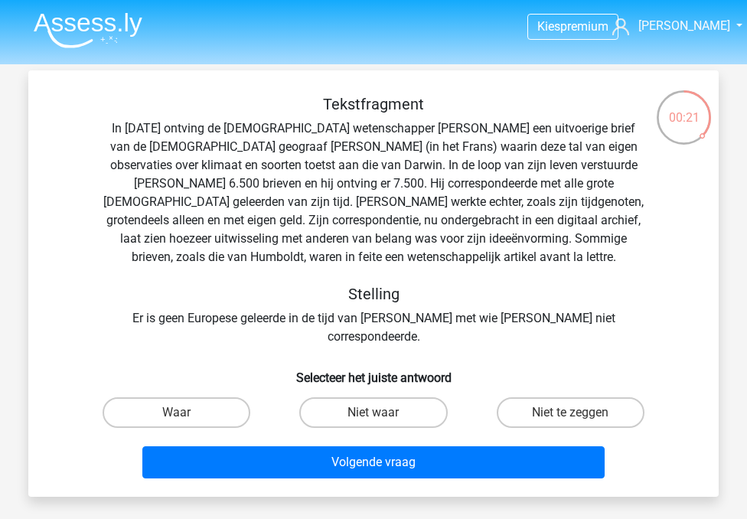
click at [263, 322] on div "Tekstfragment In 1839 ontving de Engelse wetenschapper Charles Darwin een uitvo…" at bounding box center [373, 220] width 641 height 251
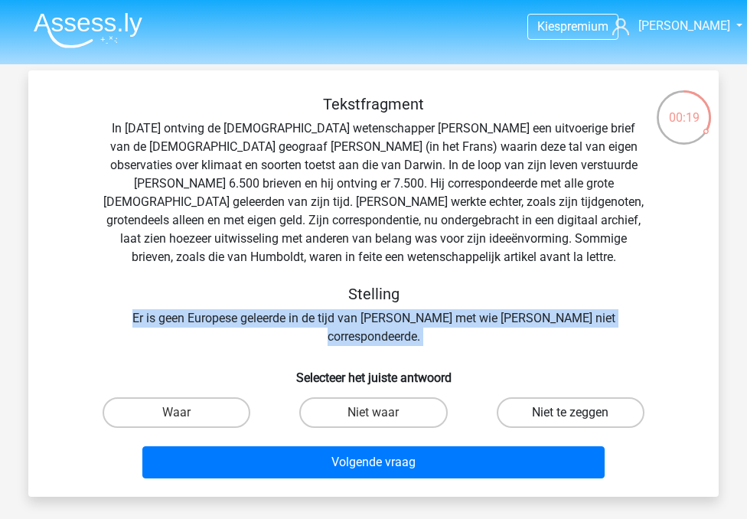
click at [534, 397] on label "Niet te zeggen" at bounding box center [571, 412] width 148 height 31
click at [570, 413] on input "Niet te zeggen" at bounding box center [575, 418] width 10 height 10
radio input "true"
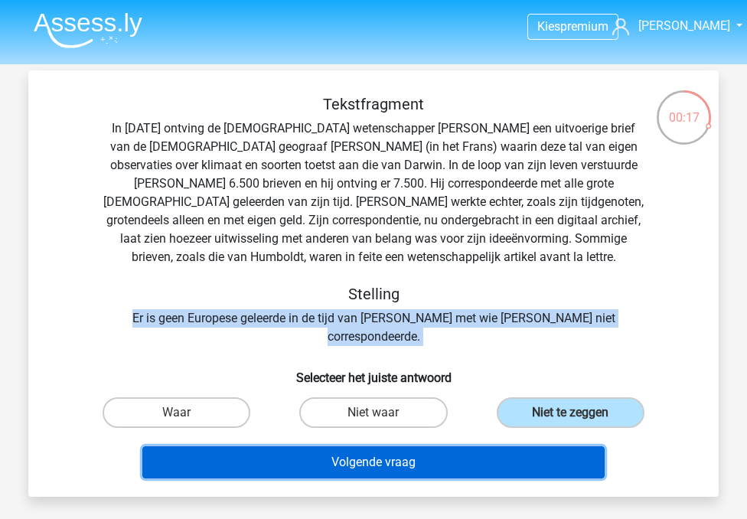
click at [411, 446] on button "Volgende vraag" at bounding box center [373, 462] width 463 height 32
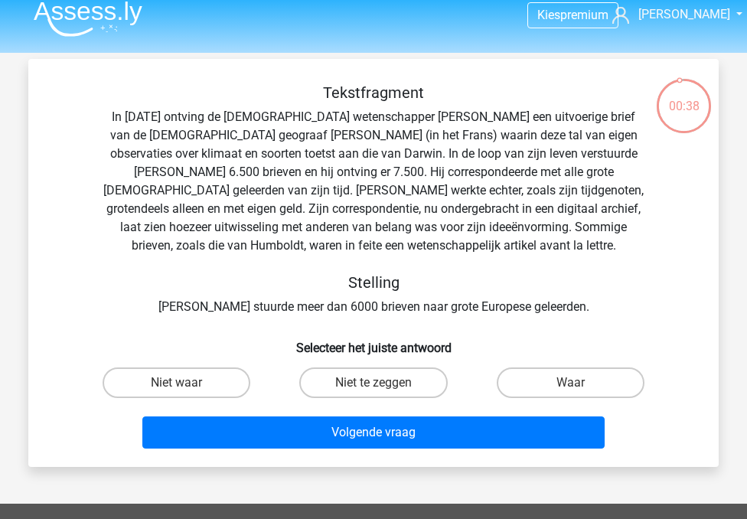
scroll to position [10, 0]
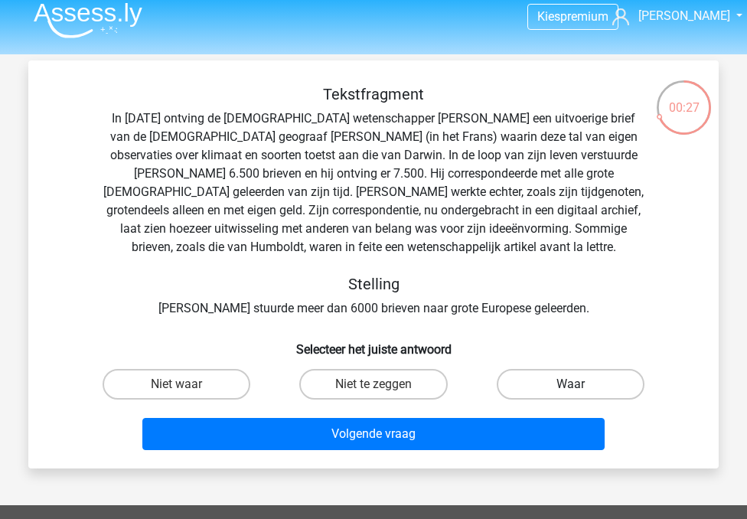
click at [506, 382] on label "Waar" at bounding box center [571, 384] width 148 height 31
click at [570, 384] on input "Waar" at bounding box center [575, 389] width 10 height 10
radio input "true"
click at [367, 380] on label "Niet te zeggen" at bounding box center [373, 384] width 148 height 31
click at [374, 384] on input "Niet te zeggen" at bounding box center [379, 389] width 10 height 10
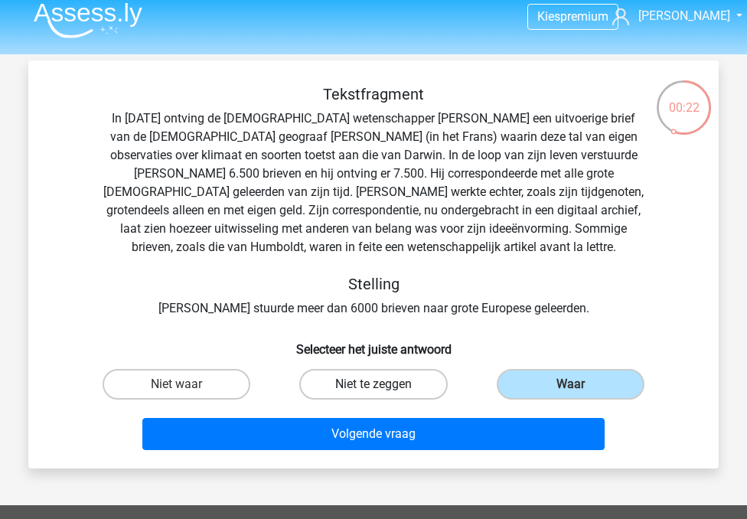
radio input "true"
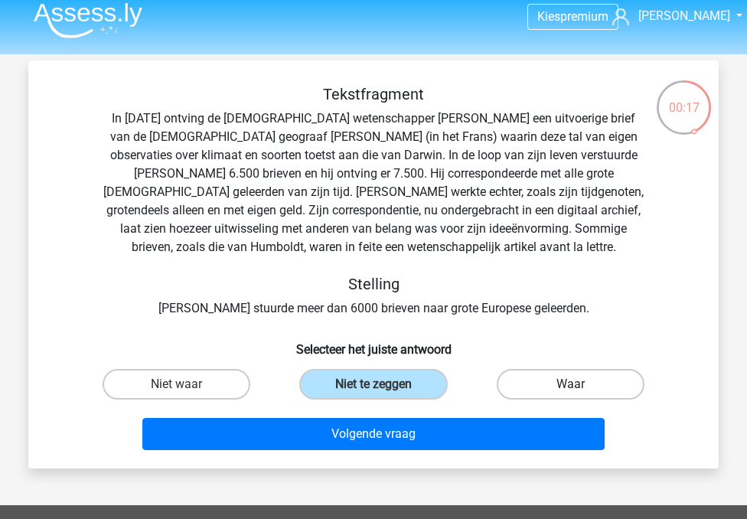
click at [526, 377] on label "Waar" at bounding box center [571, 384] width 148 height 31
click at [570, 384] on input "Waar" at bounding box center [575, 389] width 10 height 10
radio input "true"
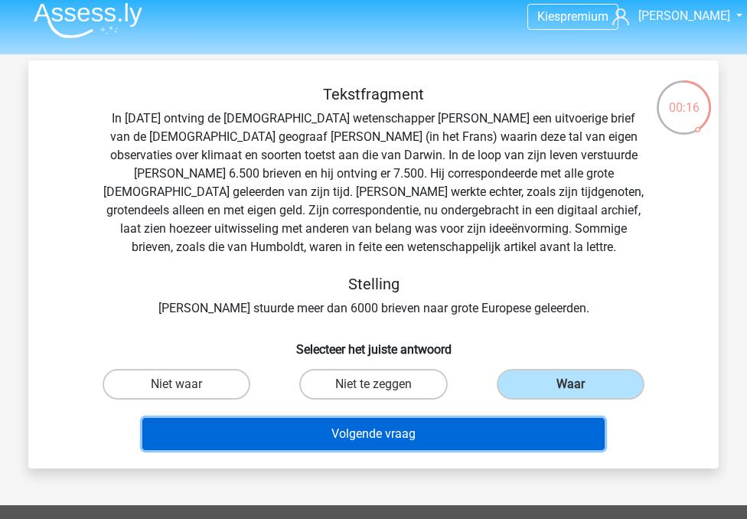
click at [452, 426] on button "Volgende vraag" at bounding box center [373, 434] width 463 height 32
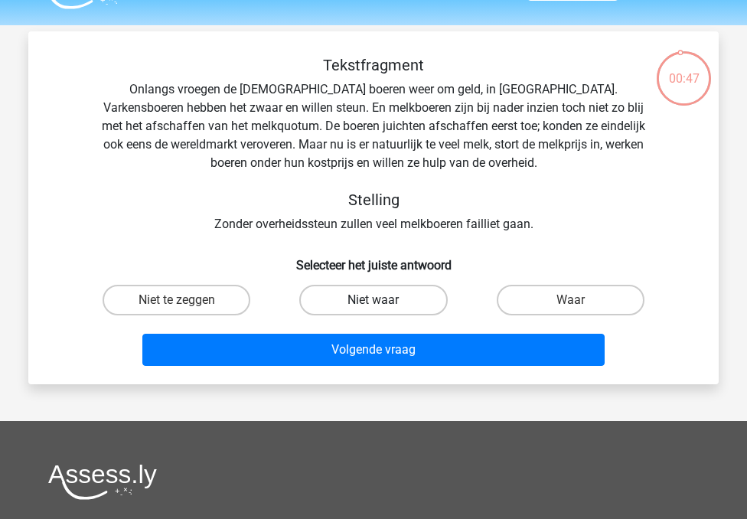
scroll to position [34, 0]
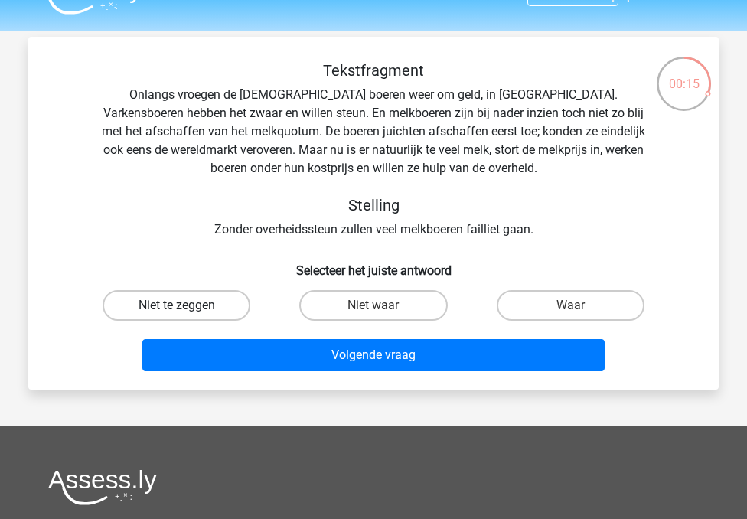
click at [242, 295] on label "Niet te zeggen" at bounding box center [177, 305] width 148 height 31
click at [187, 305] on input "Niet te zeggen" at bounding box center [182, 310] width 10 height 10
radio input "true"
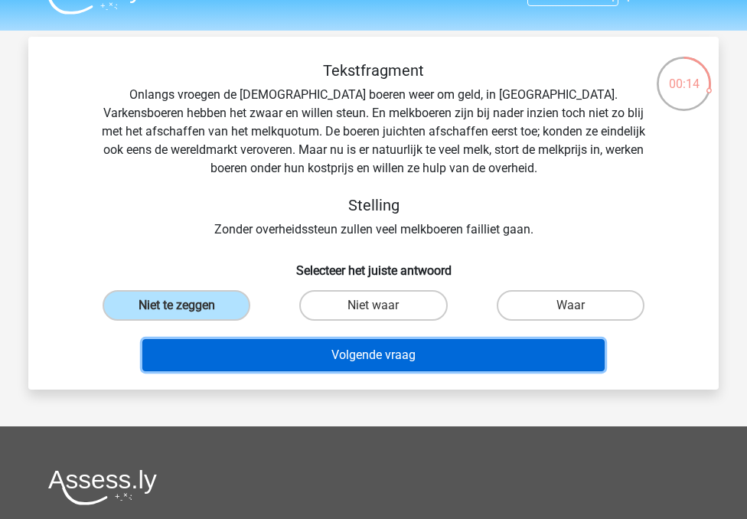
click at [328, 351] on button "Volgende vraag" at bounding box center [373, 355] width 463 height 32
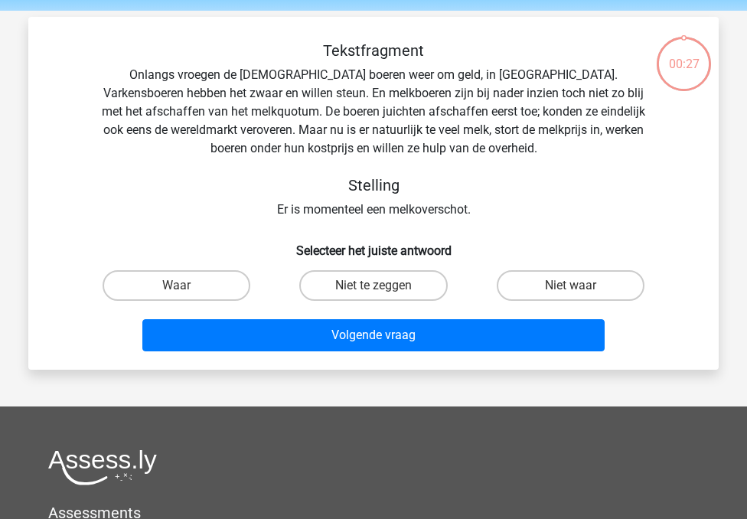
scroll to position [53, 0]
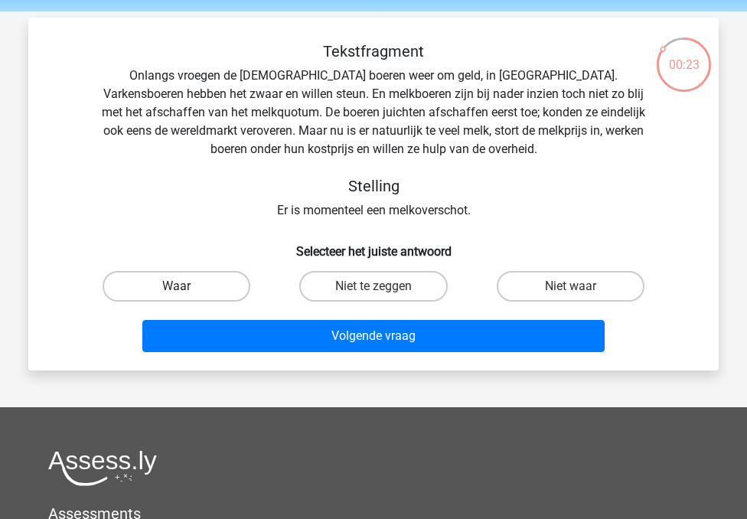
click at [208, 287] on label "Waar" at bounding box center [177, 286] width 148 height 31
click at [187, 287] on input "Waar" at bounding box center [182, 291] width 10 height 10
radio input "true"
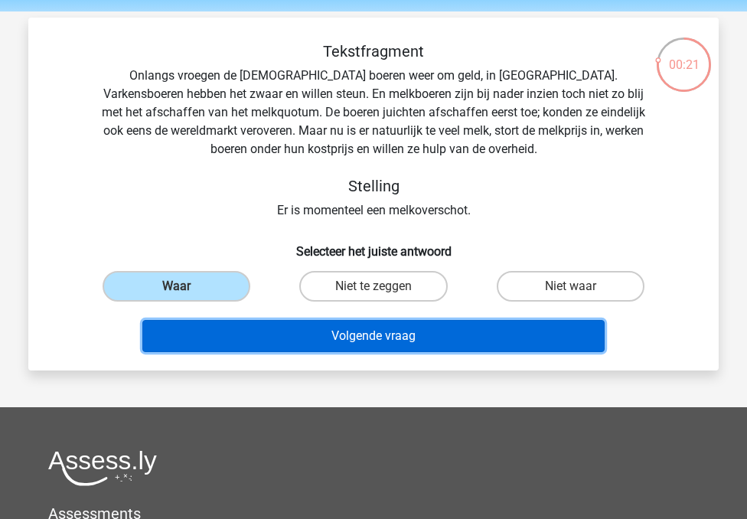
click at [275, 340] on button "Volgende vraag" at bounding box center [373, 336] width 463 height 32
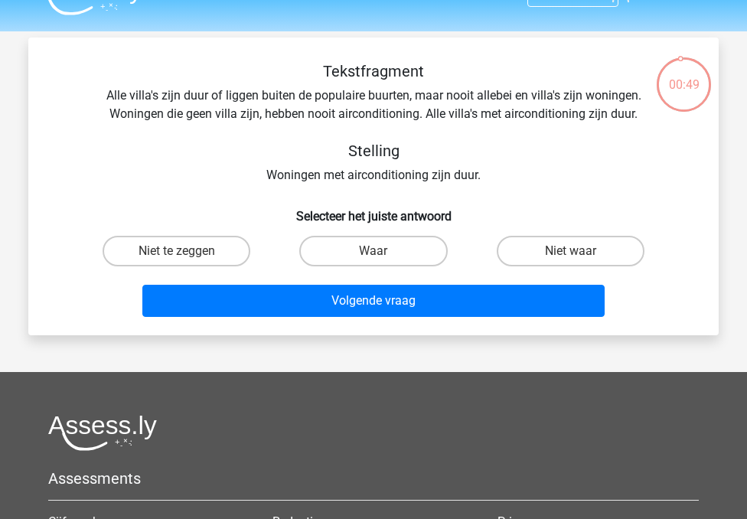
scroll to position [32, 0]
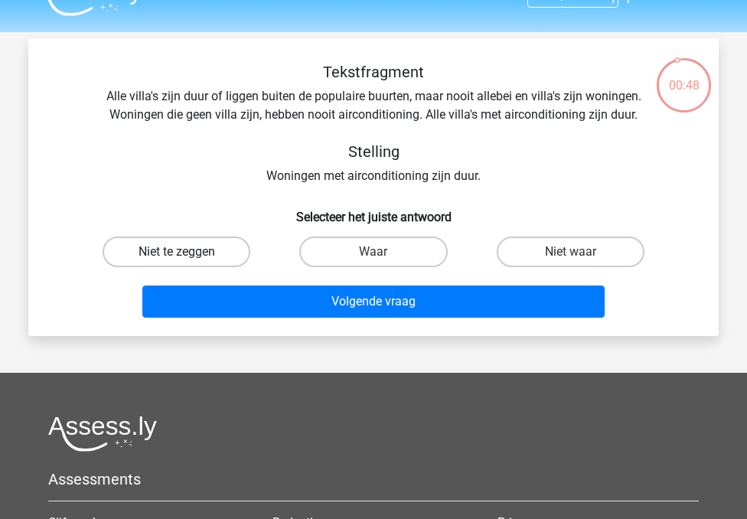
click at [228, 241] on label "Niet te zeggen" at bounding box center [177, 252] width 148 height 31
click at [187, 252] on input "Niet te zeggen" at bounding box center [182, 257] width 10 height 10
radio input "true"
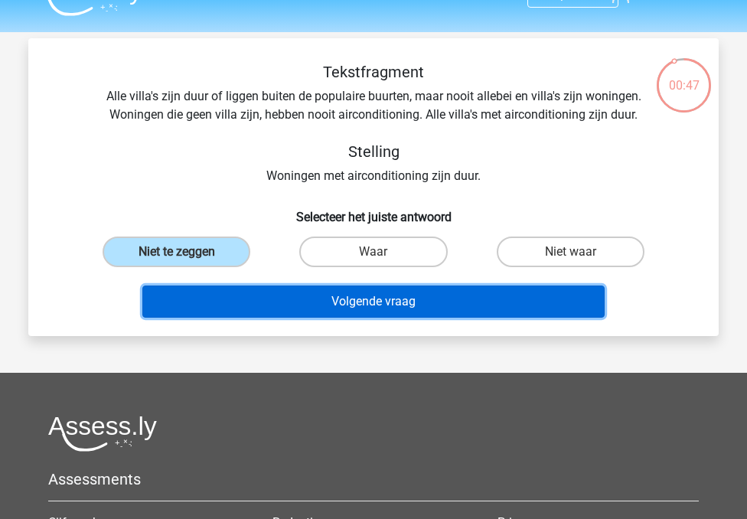
click at [301, 306] on button "Volgende vraag" at bounding box center [373, 302] width 463 height 32
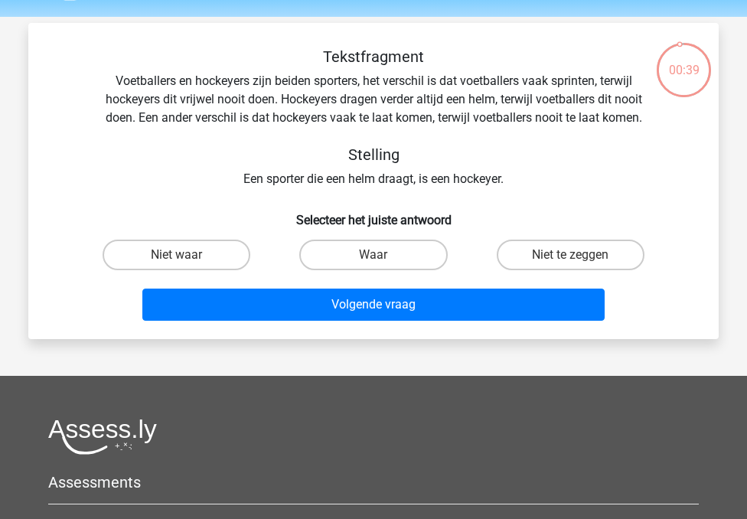
scroll to position [46, 0]
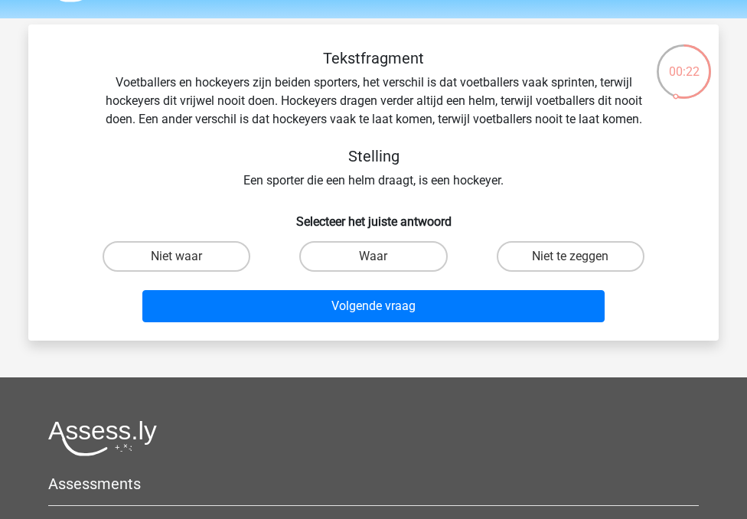
click at [244, 186] on div "Tekstfragment Voetballers en hockeyers zijn beiden sporters, het verschil is da…" at bounding box center [373, 119] width 641 height 141
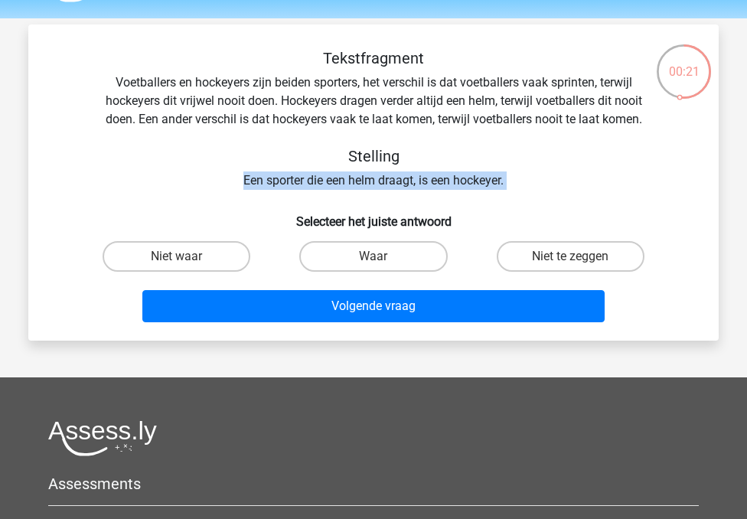
click at [290, 178] on div "Tekstfragment Voetballers en hockeyers zijn beiden sporters, het verschil is da…" at bounding box center [373, 119] width 641 height 141
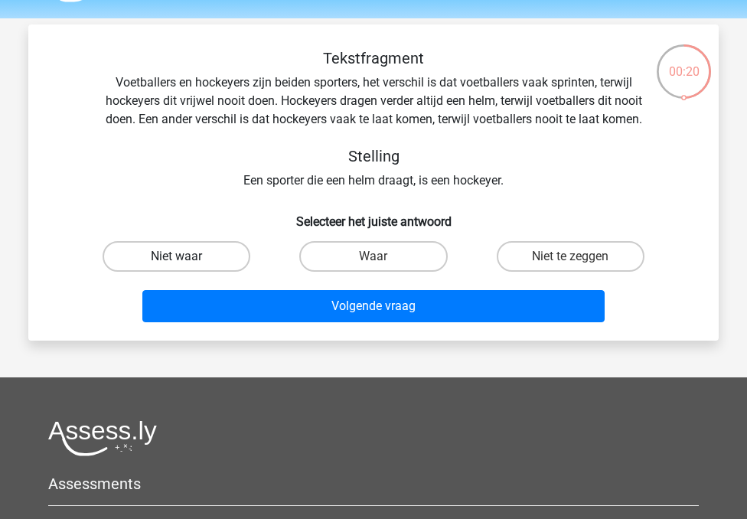
click at [193, 248] on label "Niet waar" at bounding box center [177, 256] width 148 height 31
click at [187, 256] on input "Niet waar" at bounding box center [182, 261] width 10 height 10
radio input "true"
click at [544, 250] on label "Niet te zeggen" at bounding box center [571, 256] width 148 height 31
click at [570, 256] on input "Niet te zeggen" at bounding box center [575, 261] width 10 height 10
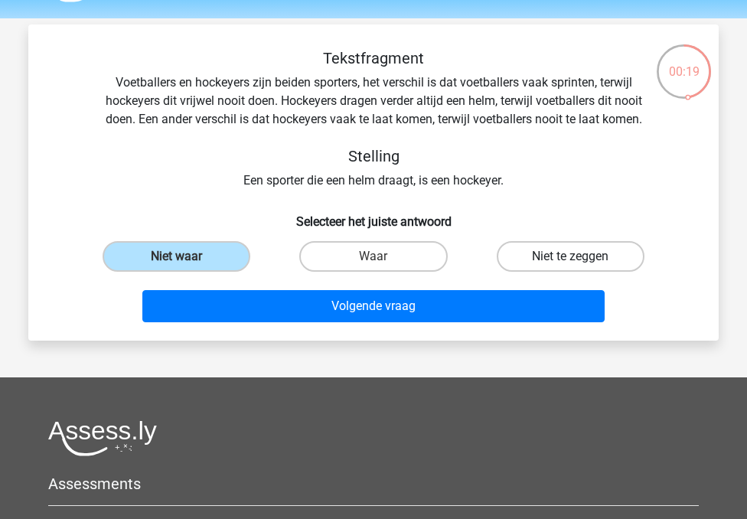
radio input "true"
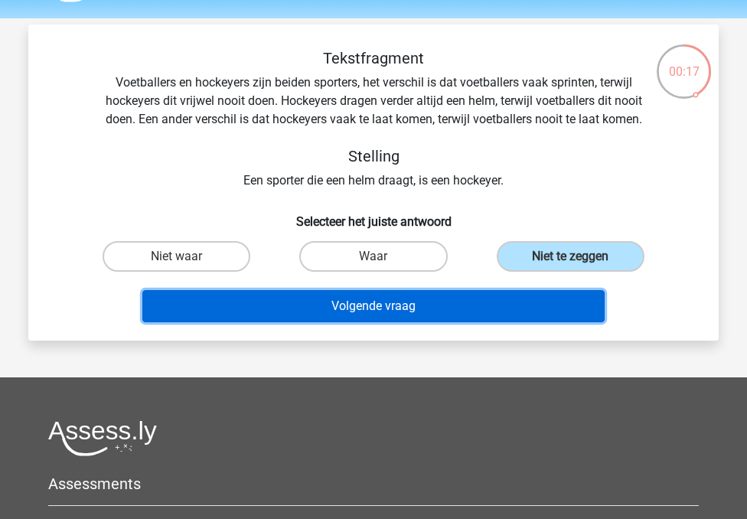
click at [302, 310] on button "Volgende vraag" at bounding box center [373, 306] width 463 height 32
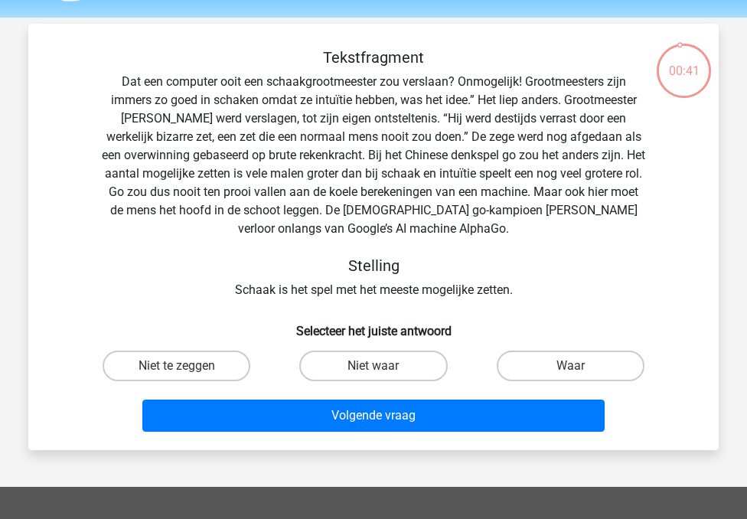
scroll to position [43, 0]
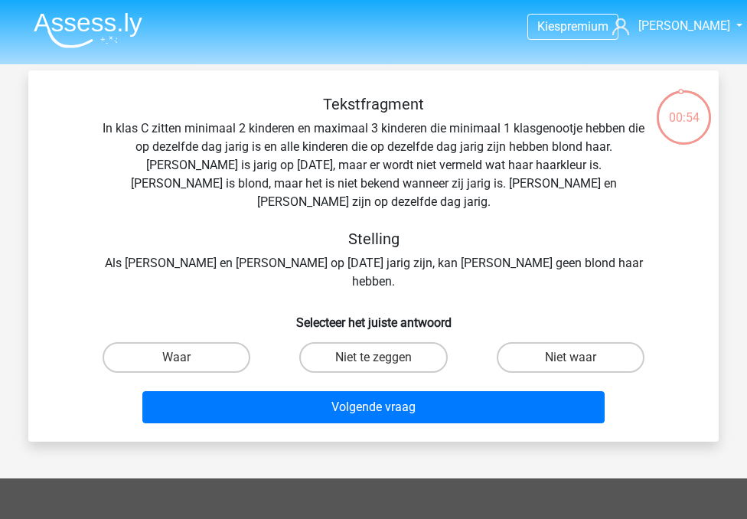
click at [316, 256] on div "Tekstfragment In klas C zitten minimaal 2 kinderen en maximaal 3 kinderen die m…" at bounding box center [373, 262] width 678 height 335
click at [351, 342] on label "Niet te zeggen" at bounding box center [373, 357] width 148 height 31
click at [374, 357] on input "Niet te zeggen" at bounding box center [379, 362] width 10 height 10
radio input "true"
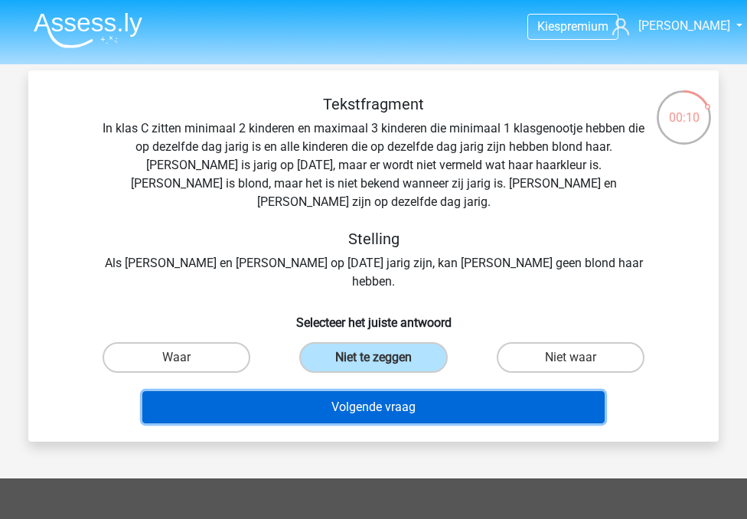
click at [328, 391] on button "Volgende vraag" at bounding box center [373, 407] width 463 height 32
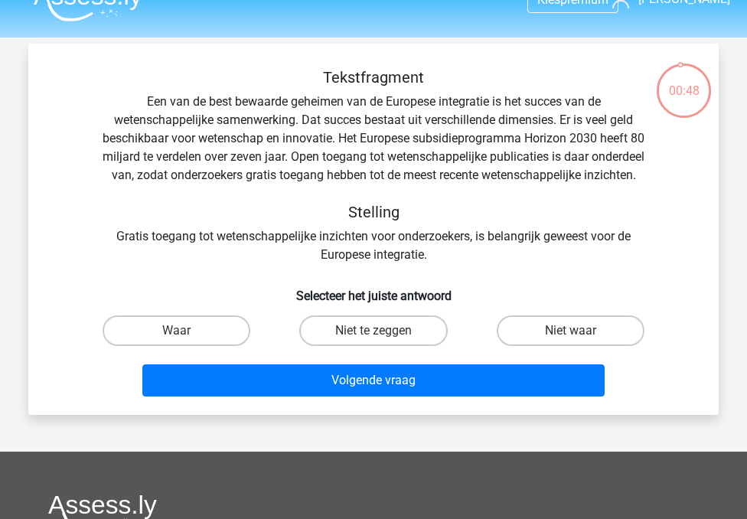
scroll to position [26, 0]
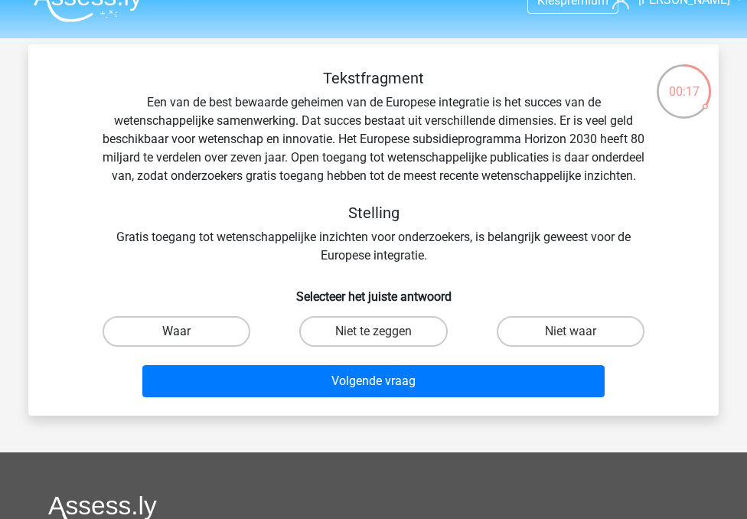
click at [207, 341] on label "Waar" at bounding box center [177, 331] width 148 height 31
click at [187, 341] on input "Waar" at bounding box center [182, 336] width 10 height 10
radio input "true"
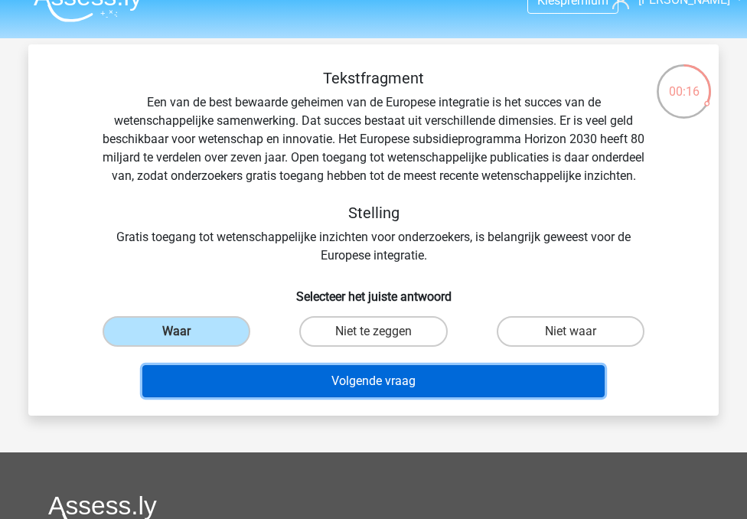
click at [260, 392] on button "Volgende vraag" at bounding box center [373, 381] width 463 height 32
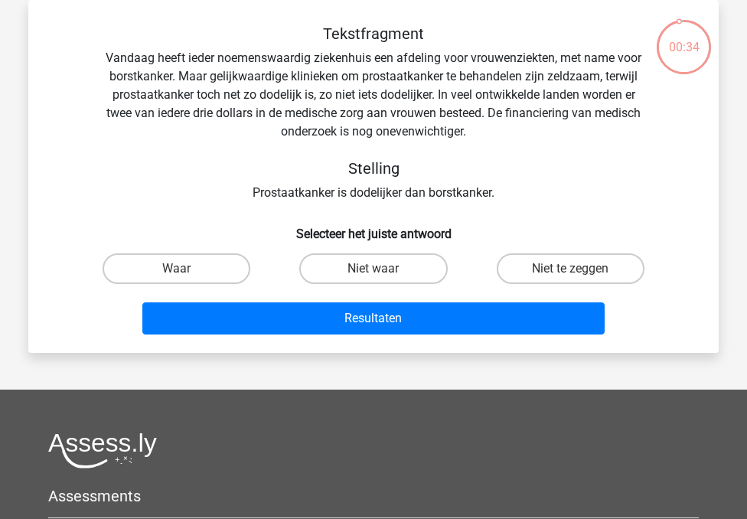
scroll to position [60, 0]
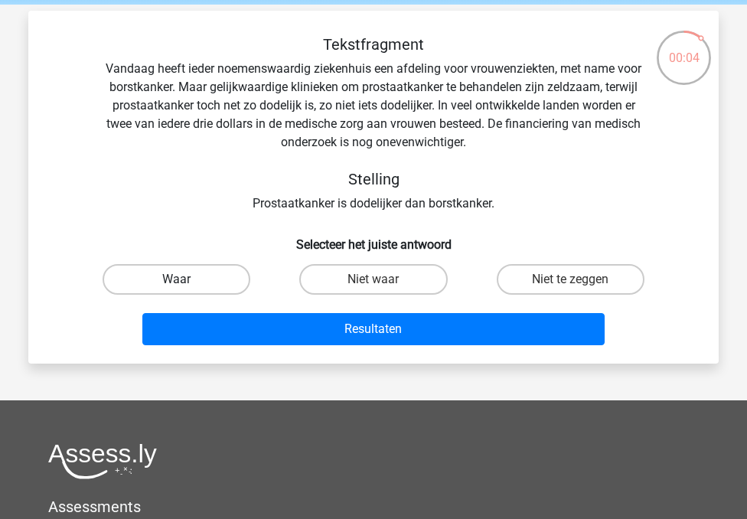
click at [228, 273] on label "Waar" at bounding box center [177, 279] width 148 height 31
click at [187, 279] on input "Waar" at bounding box center [182, 284] width 10 height 10
radio input "true"
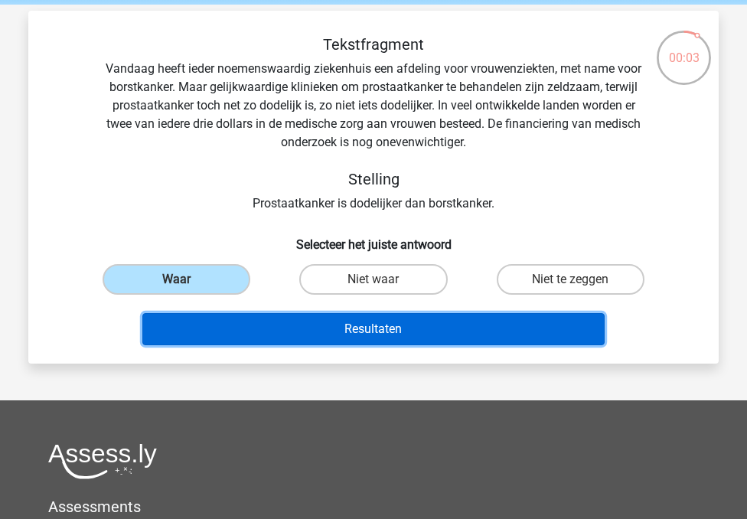
click at [292, 322] on button "Resultaten" at bounding box center [373, 329] width 463 height 32
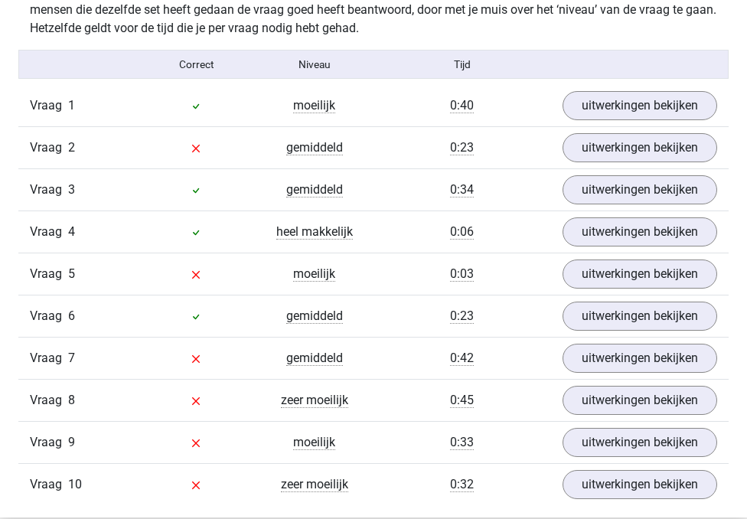
scroll to position [1233, 0]
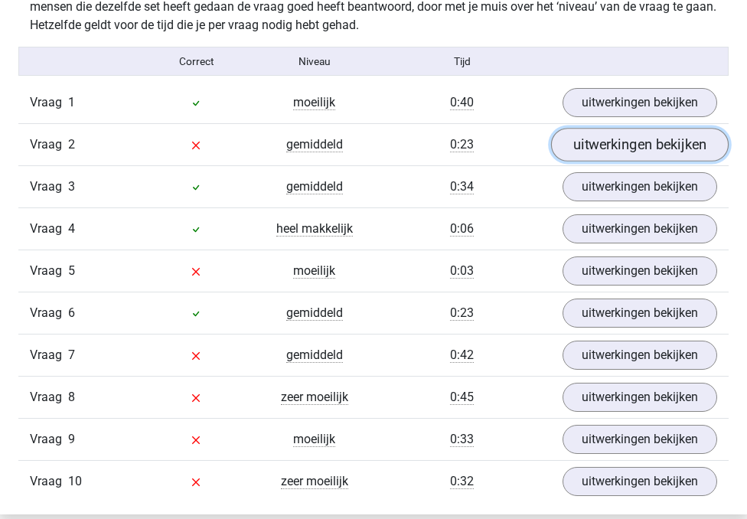
click at [620, 162] on link "uitwerkingen bekijken" at bounding box center [640, 145] width 178 height 34
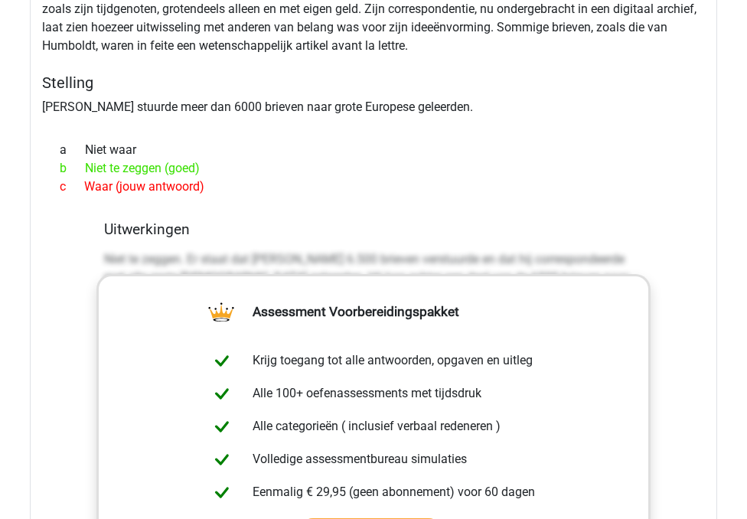
scroll to position [1523, 0]
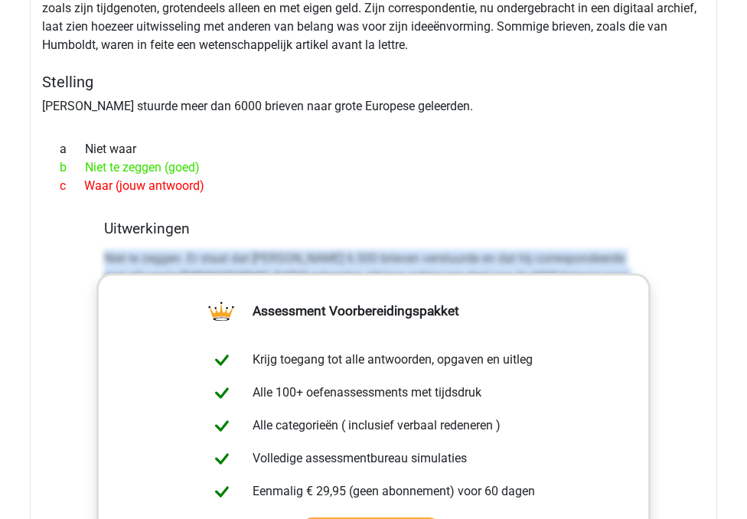
drag, startPoint x: 100, startPoint y: 280, endPoint x: 82, endPoint y: 435, distance: 155.6
click at [82, 434] on div "Tekstfragment In [DATE] ontving de [DEMOGRAPHIC_DATA] wetenschapper [PERSON_NAM…" at bounding box center [373, 333] width 687 height 879
copy p "Niet te zeggen. Er staat dat [PERSON_NAME] 6.500 brieven verstuurde en dat hij …"
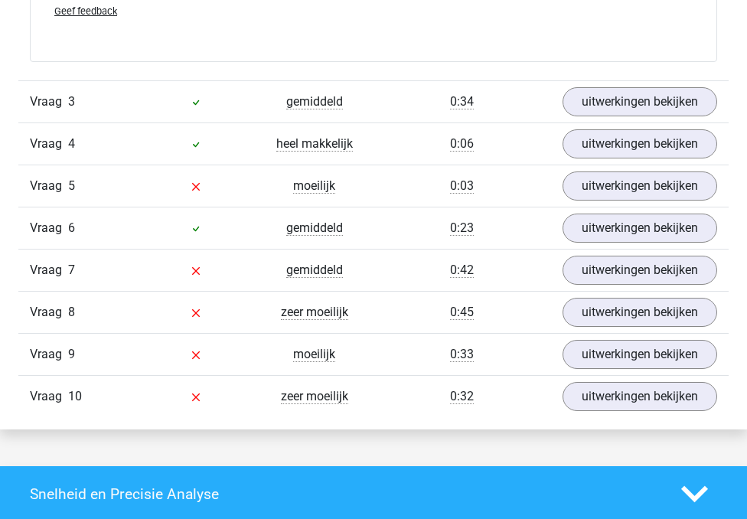
scroll to position [2311, 0]
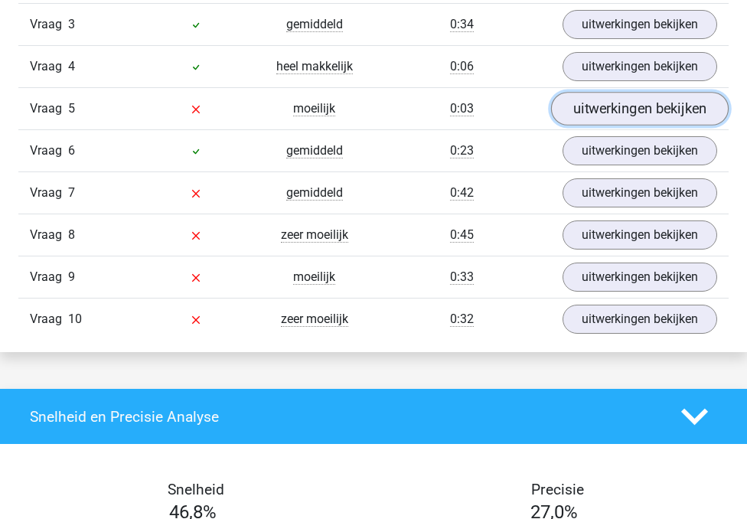
click at [596, 126] on link "uitwerkingen bekijken" at bounding box center [640, 109] width 178 height 34
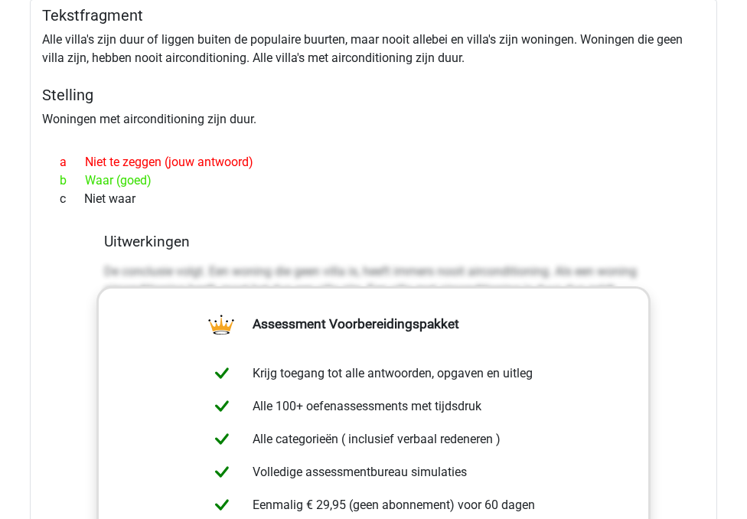
scroll to position [2506, 0]
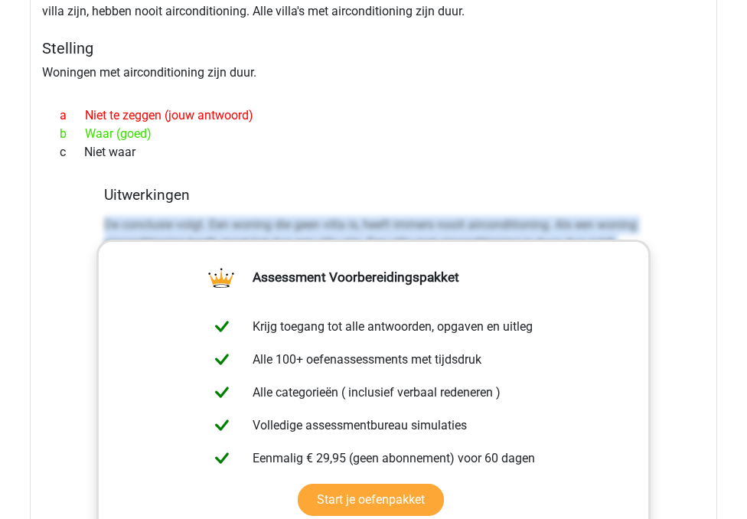
drag, startPoint x: 92, startPoint y: 292, endPoint x: 80, endPoint y: 447, distance: 155.1
click at [80, 449] on div "Tekstfragment Alle villa's zijn duur of liggen buiten de populaire buurten, maa…" at bounding box center [373, 346] width 687 height 787
copy p "De conclusie volgt. Een woning die geen villa is, heeft immers nooit airconditi…"
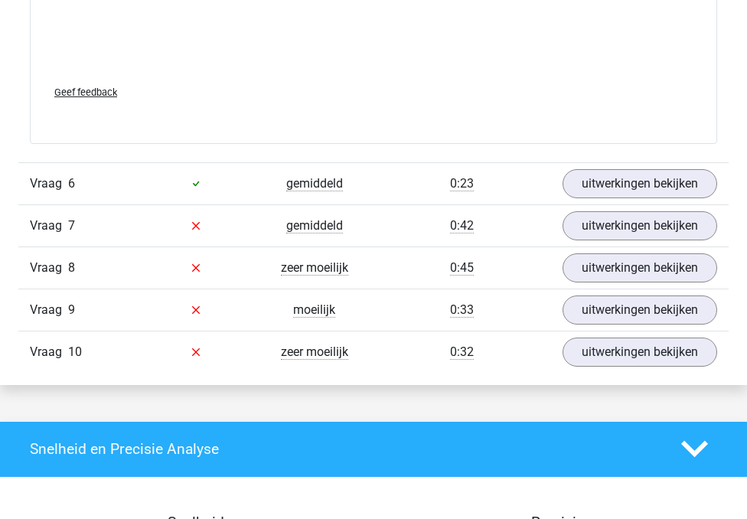
scroll to position [3103, 0]
click at [632, 243] on link "uitwerkingen bekijken" at bounding box center [640, 226] width 178 height 34
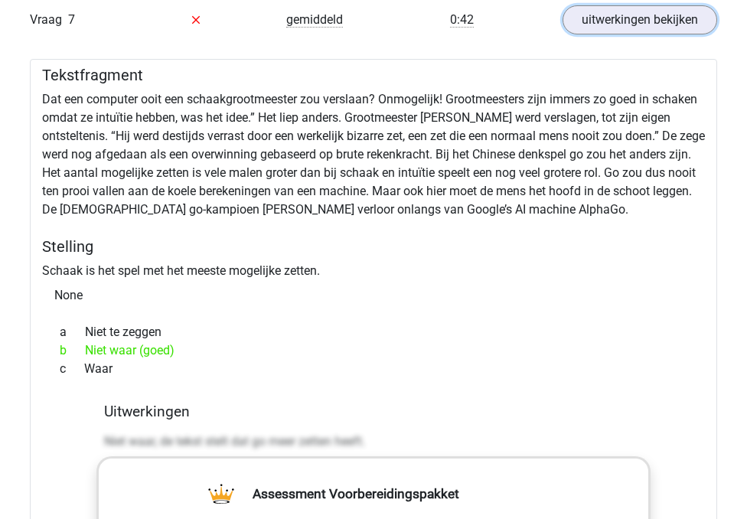
scroll to position [3290, 0]
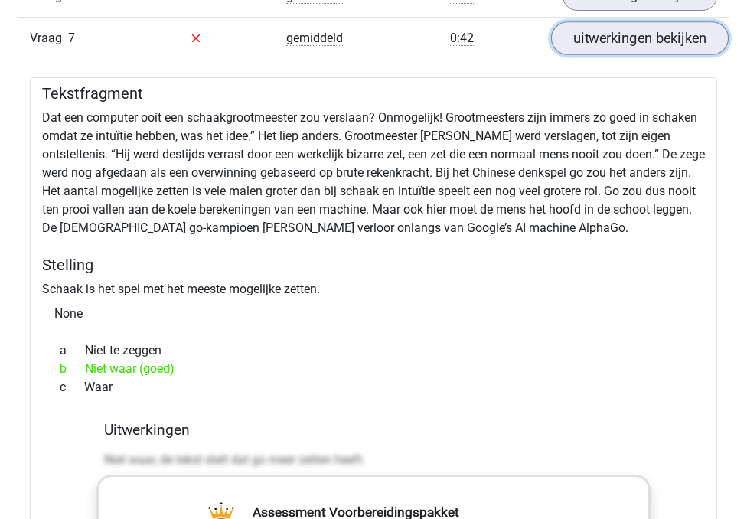
click at [596, 55] on link "uitwerkingen bekijken" at bounding box center [640, 38] width 178 height 34
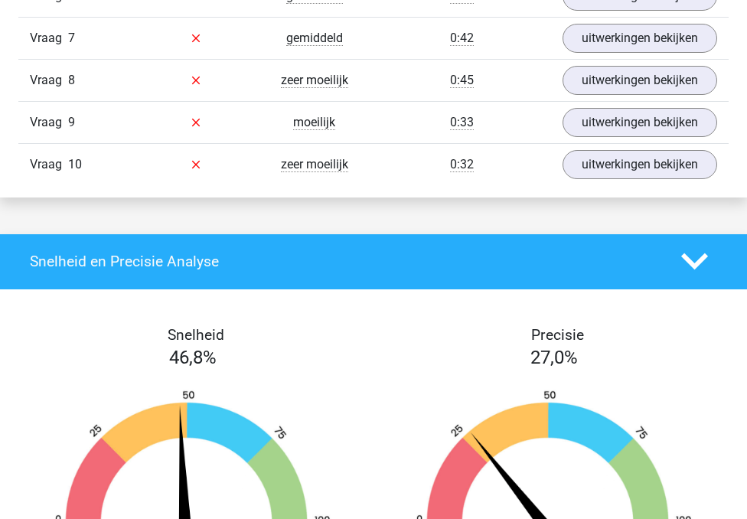
click at [190, 44] on icon at bounding box center [196, 38] width 12 height 12
click at [627, 55] on link "uitwerkingen bekijken" at bounding box center [640, 38] width 178 height 34
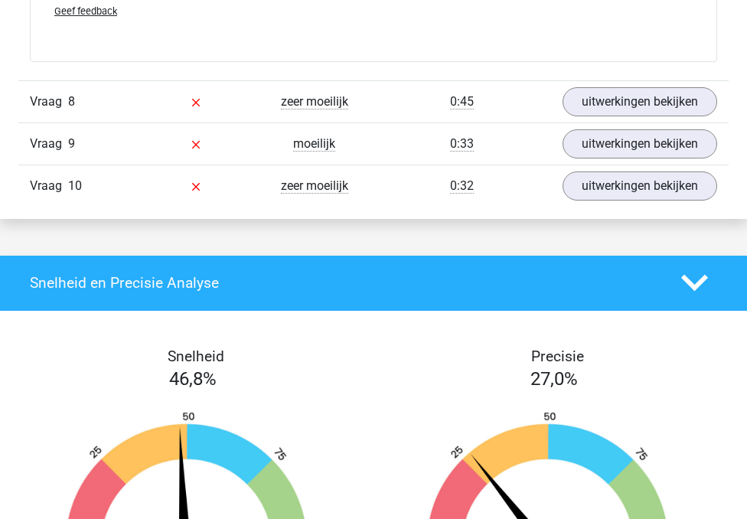
scroll to position [4207, 0]
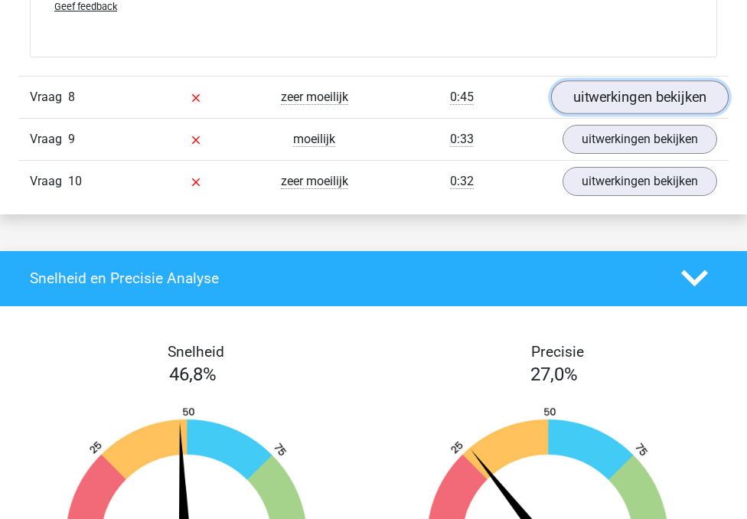
click at [618, 114] on link "uitwerkingen bekijken" at bounding box center [640, 97] width 178 height 34
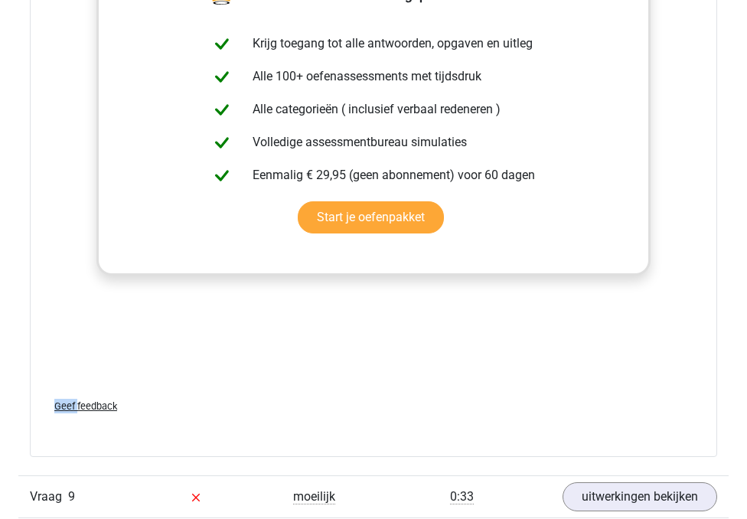
scroll to position [4716, 0]
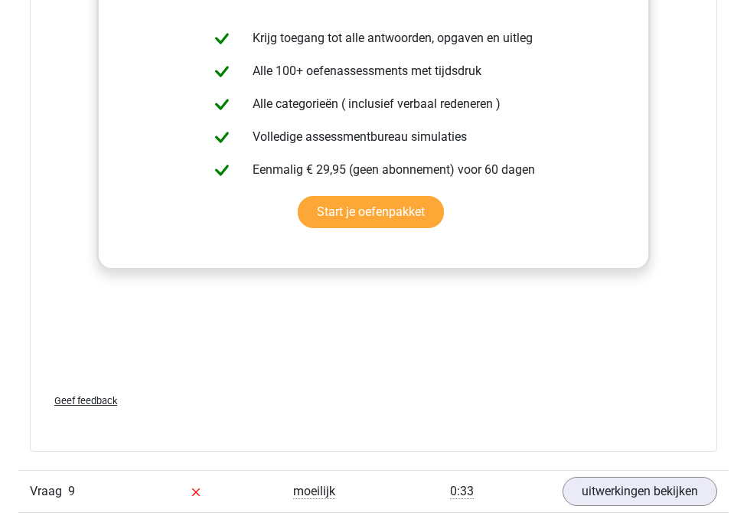
drag, startPoint x: 95, startPoint y: 311, endPoint x: 67, endPoint y: 361, distance: 56.9
click at [67, 361] on div "Tekstfragment In klas C zitten minimaal 2 kinderen en maximaal 3 kinderen die m…" at bounding box center [373, 40] width 687 height 824
copy p "De conclusie volgt niet. Het wordt niet gesteld dat kinderen die niet op dezelf…"
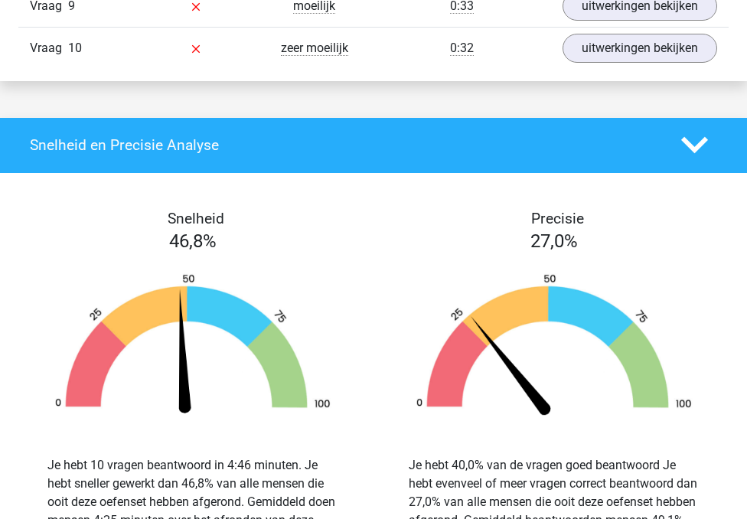
scroll to position [5195, 0]
